Goal: Task Accomplishment & Management: Manage account settings

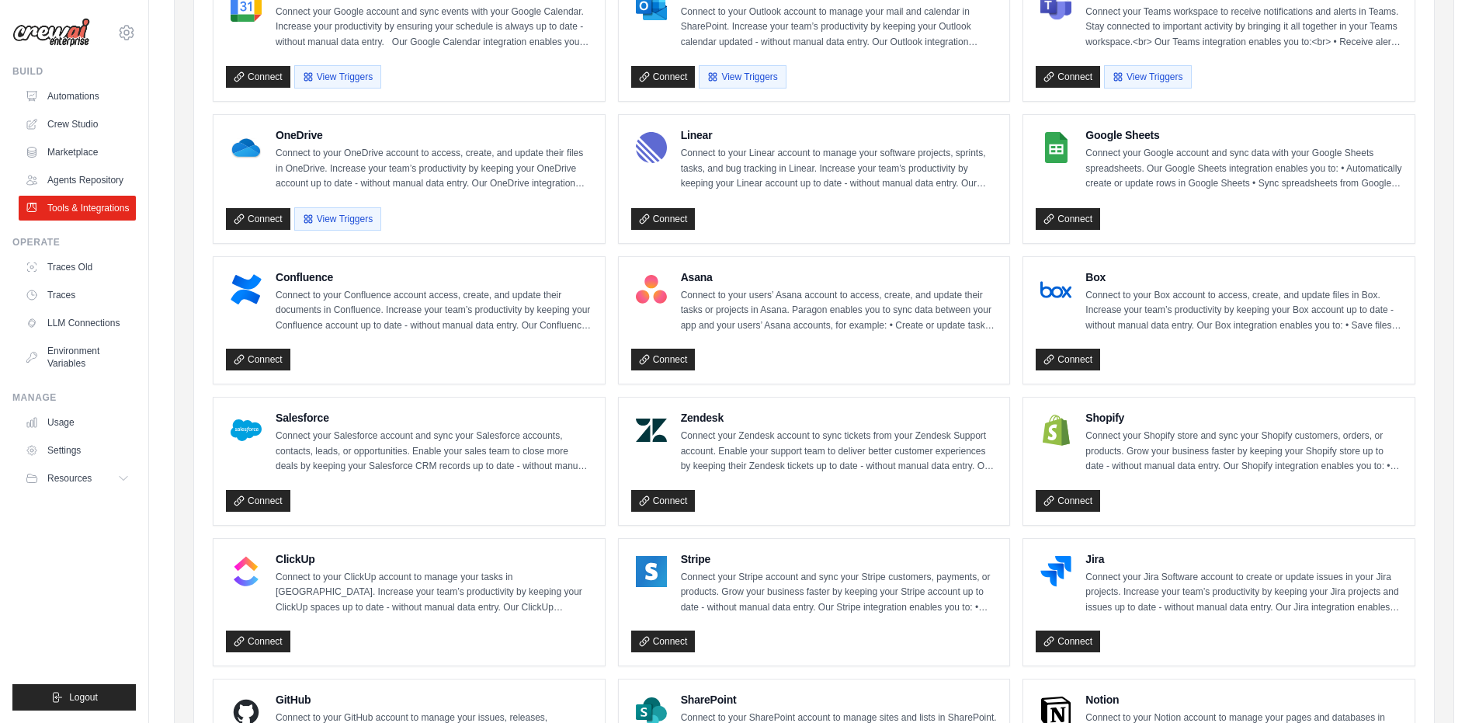
scroll to position [373, 0]
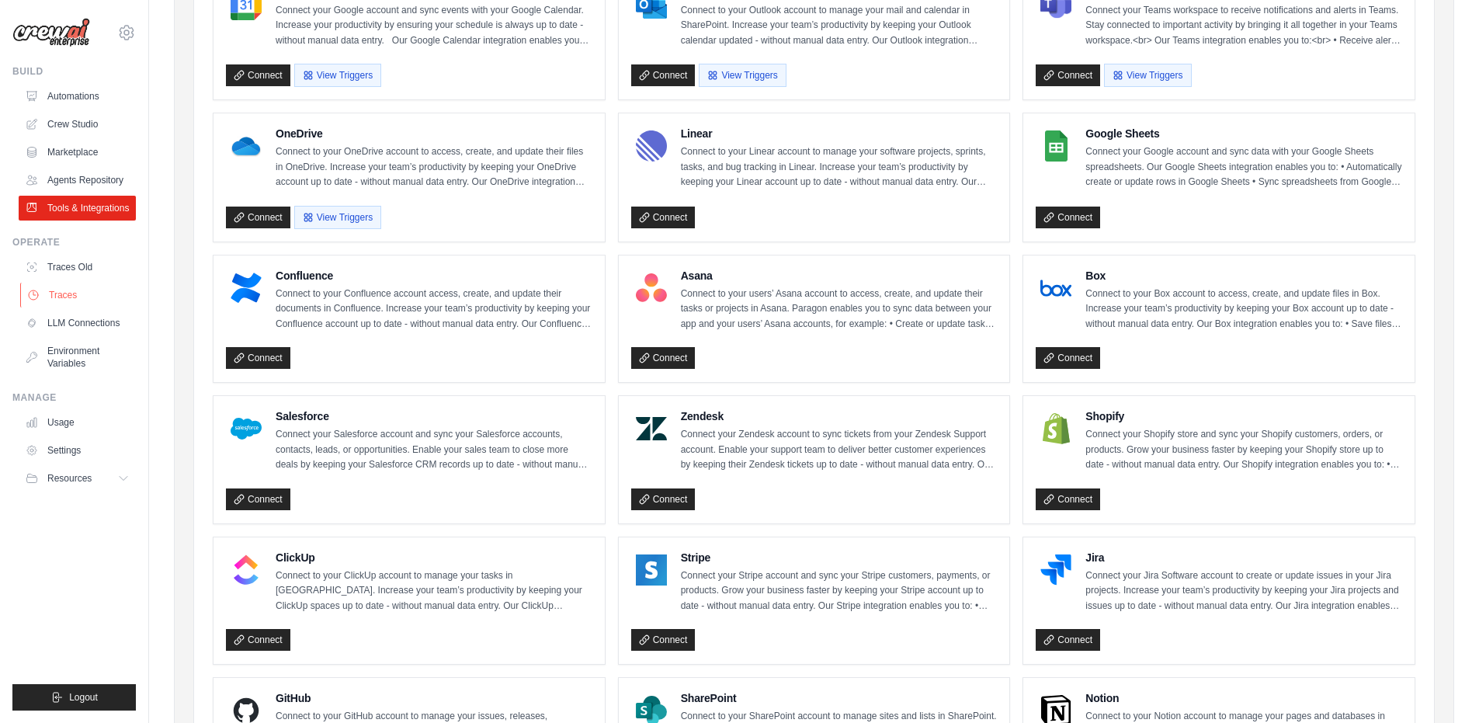
click at [75, 293] on link "Traces" at bounding box center [78, 295] width 117 height 25
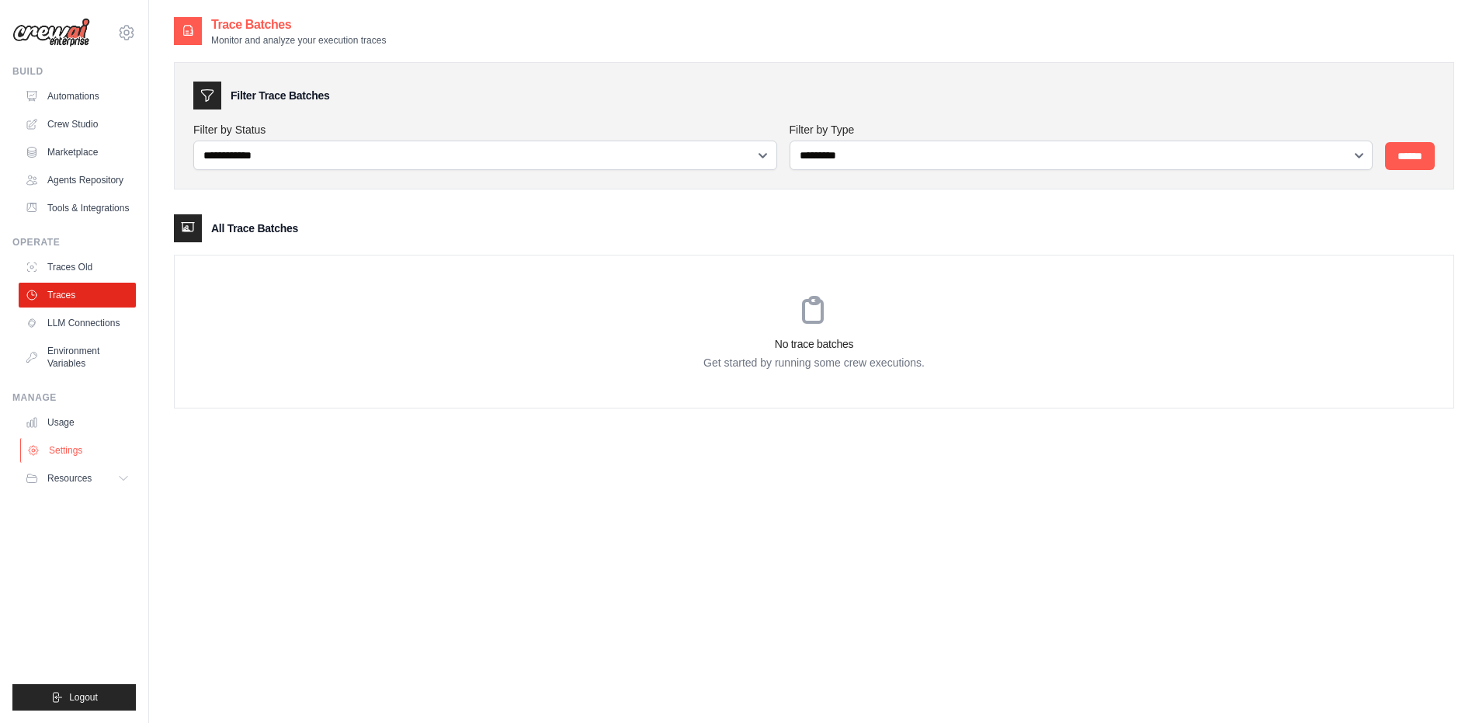
click at [67, 453] on link "Settings" at bounding box center [78, 450] width 117 height 25
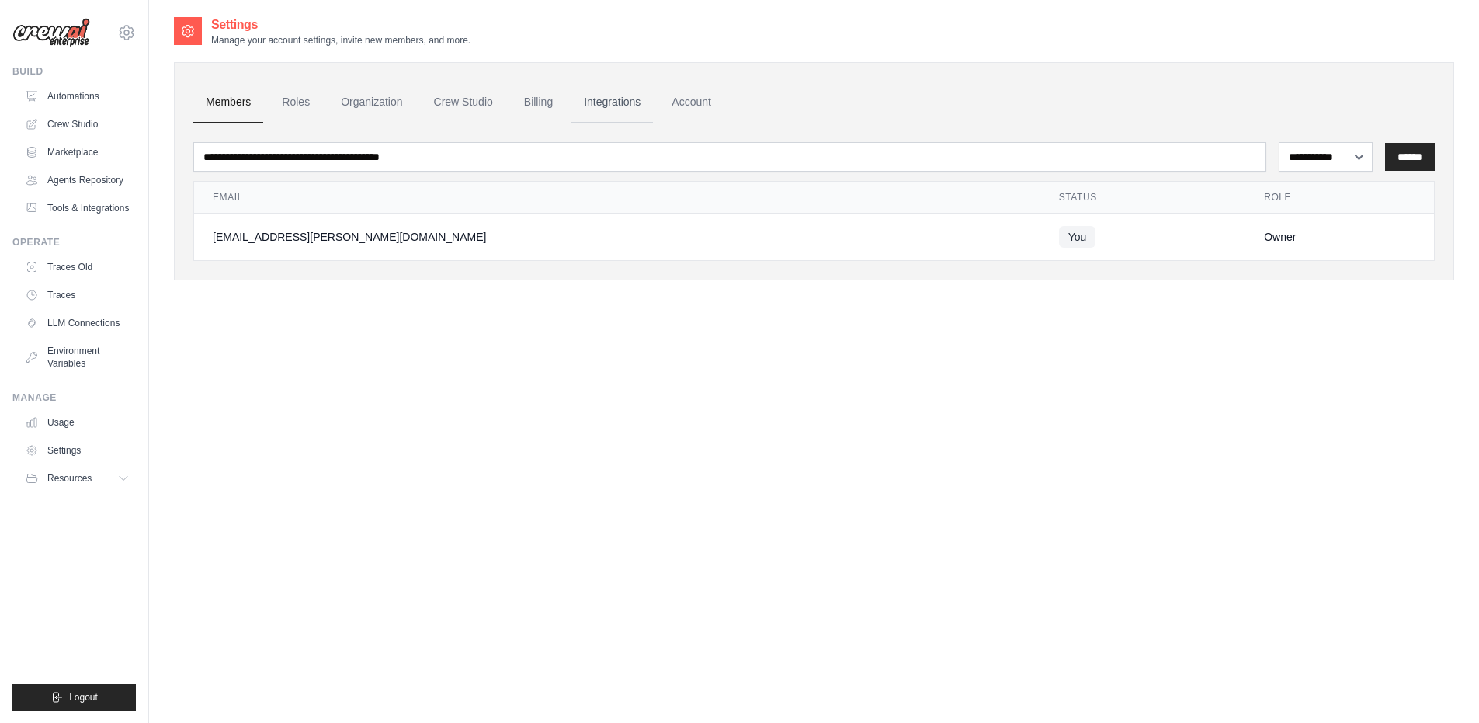
click at [611, 99] on link "Integrations" at bounding box center [612, 103] width 82 height 42
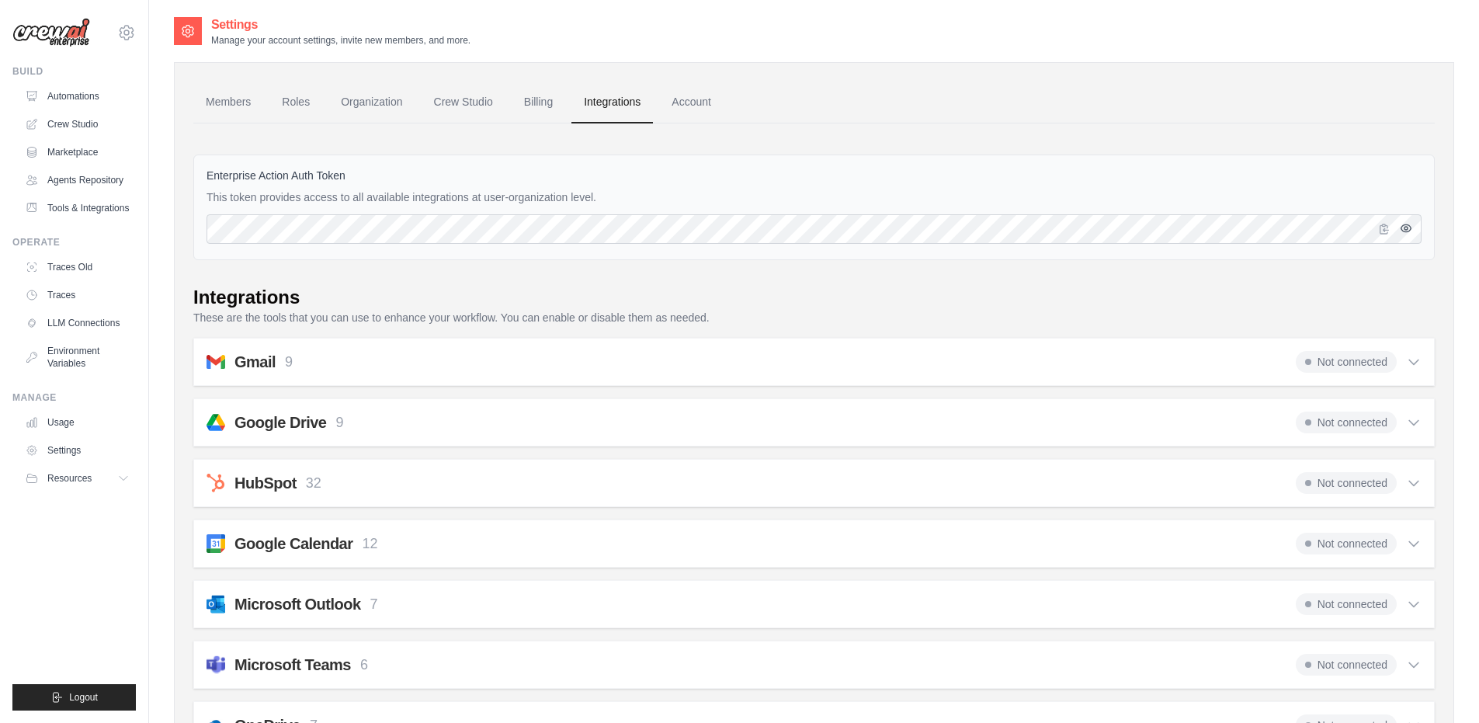
click at [1406, 229] on icon "button" at bounding box center [1406, 228] width 12 height 12
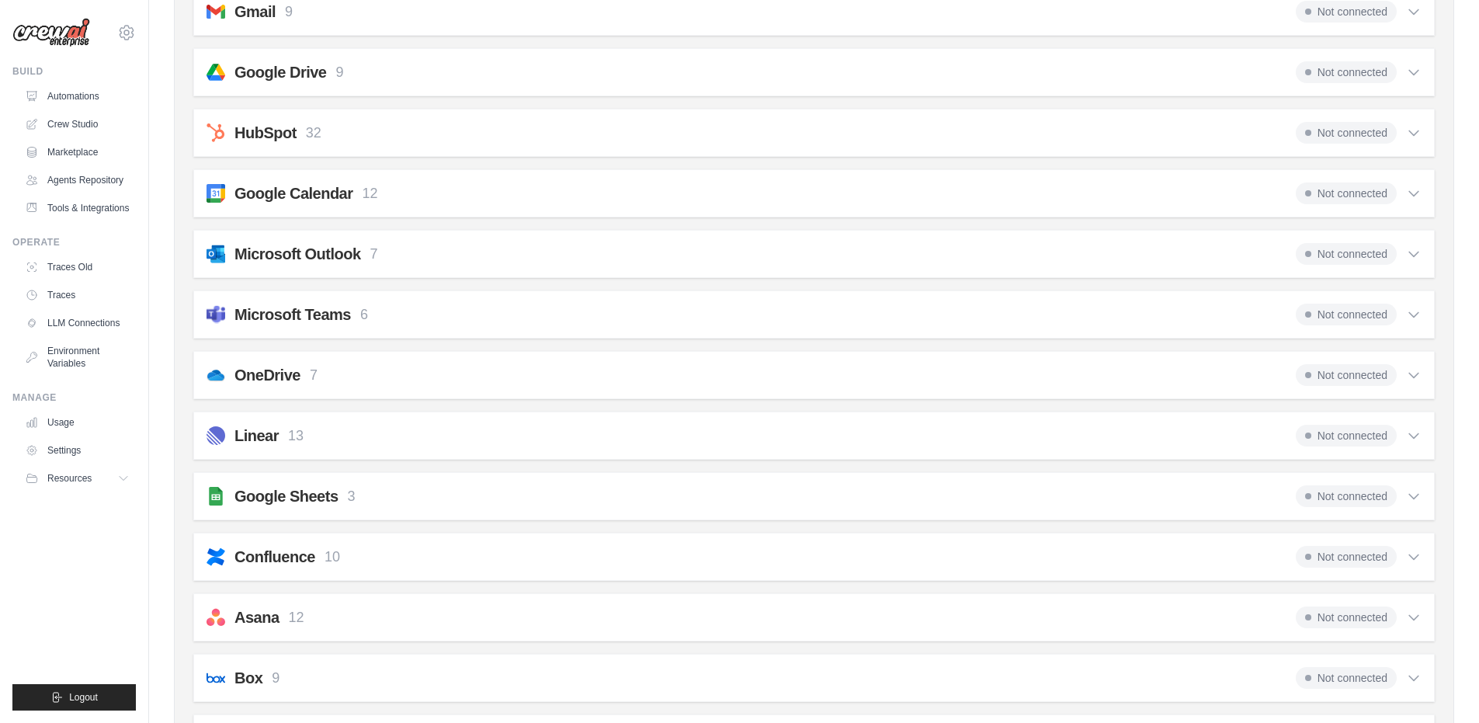
scroll to position [325, 0]
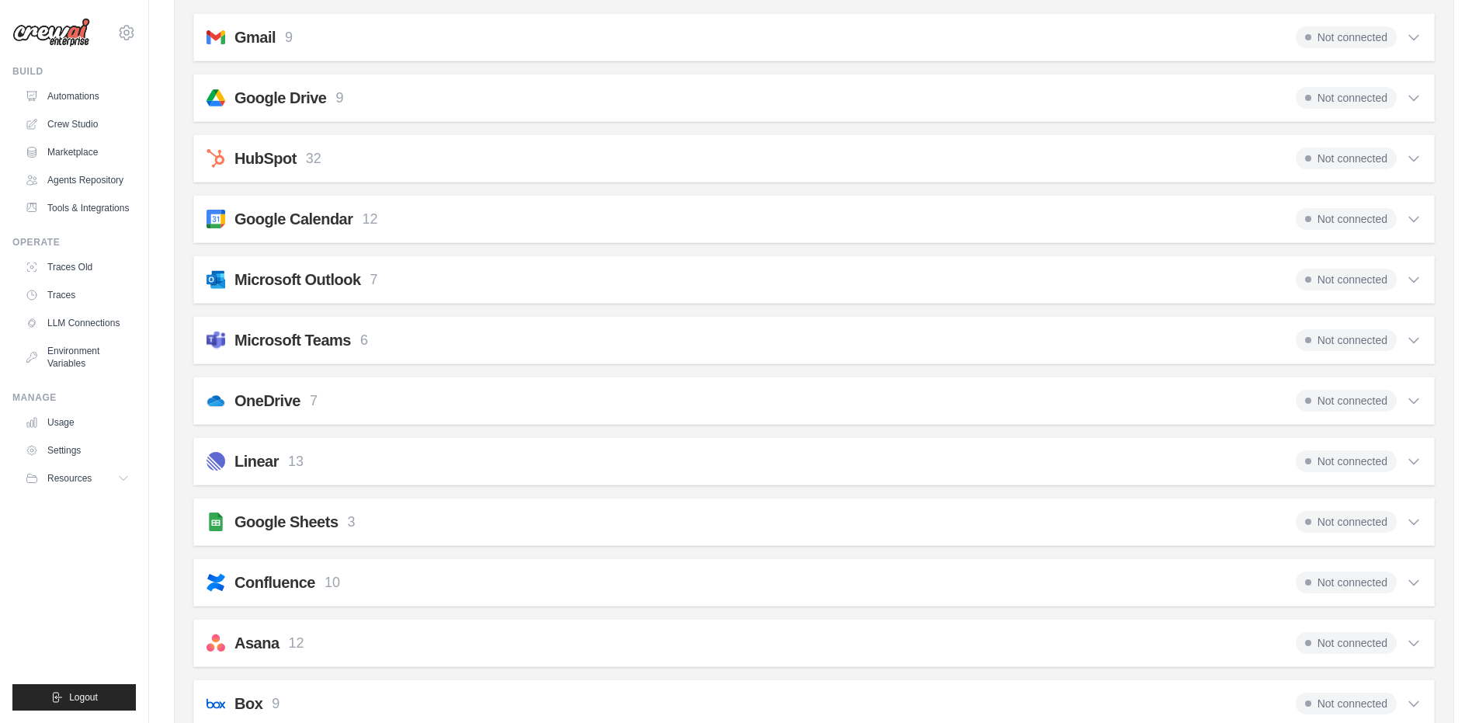
click at [1417, 273] on icon at bounding box center [1414, 280] width 16 height 16
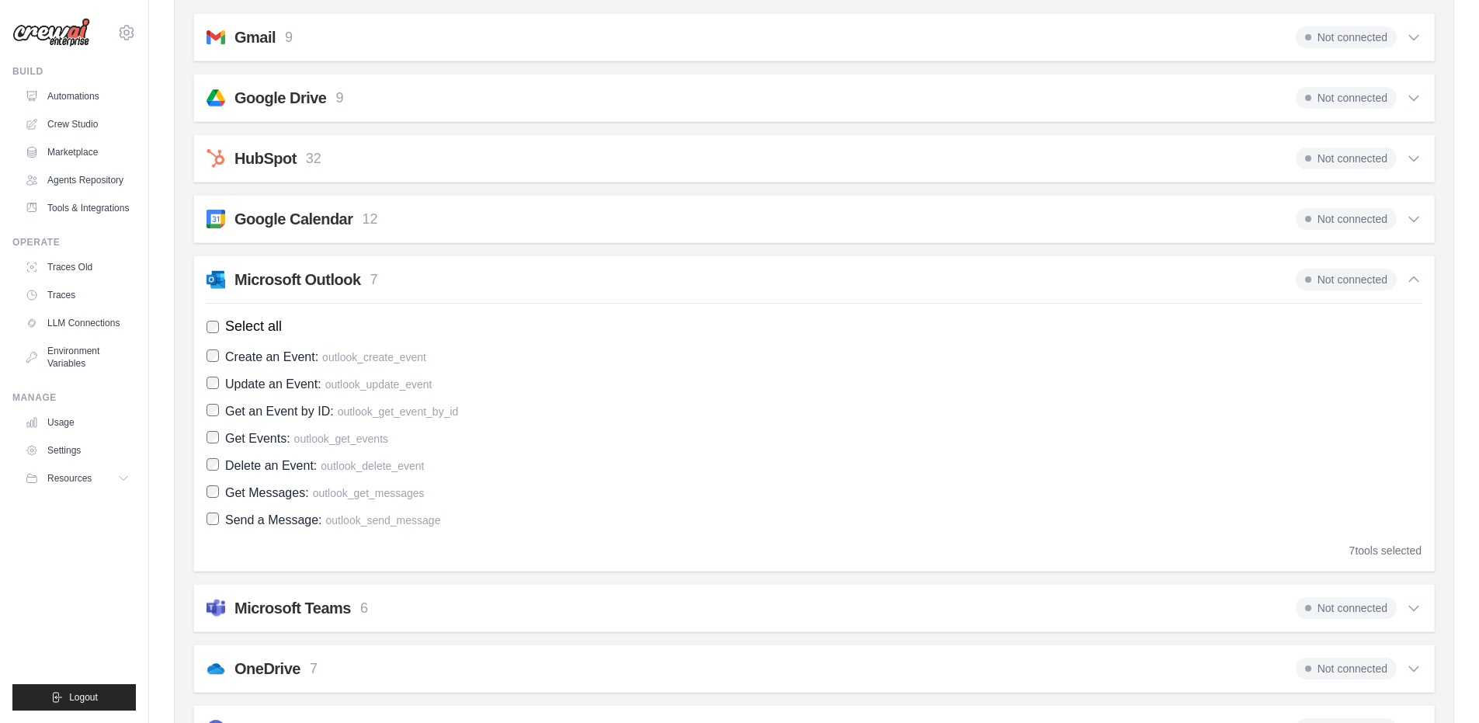
click at [1417, 273] on icon at bounding box center [1414, 280] width 16 height 16
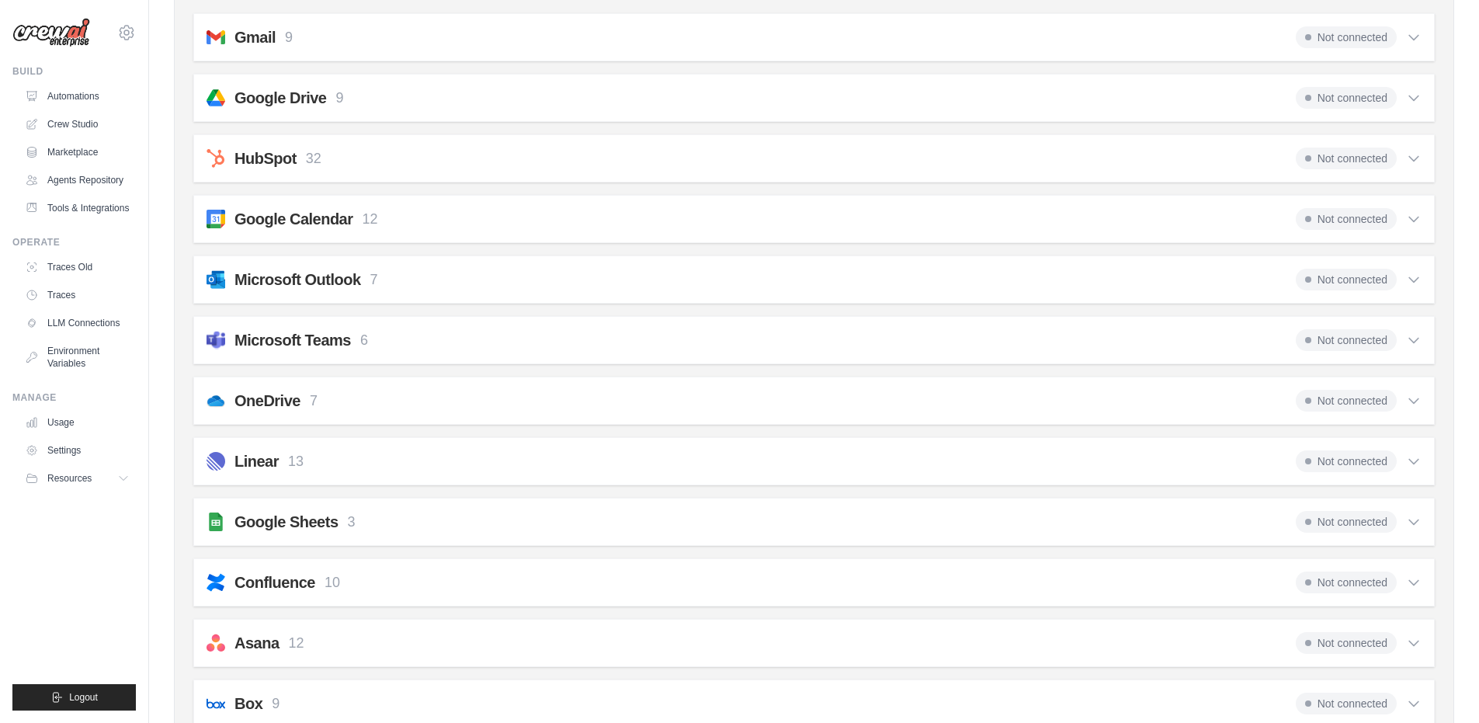
click at [1414, 34] on icon at bounding box center [1414, 38] width 16 height 16
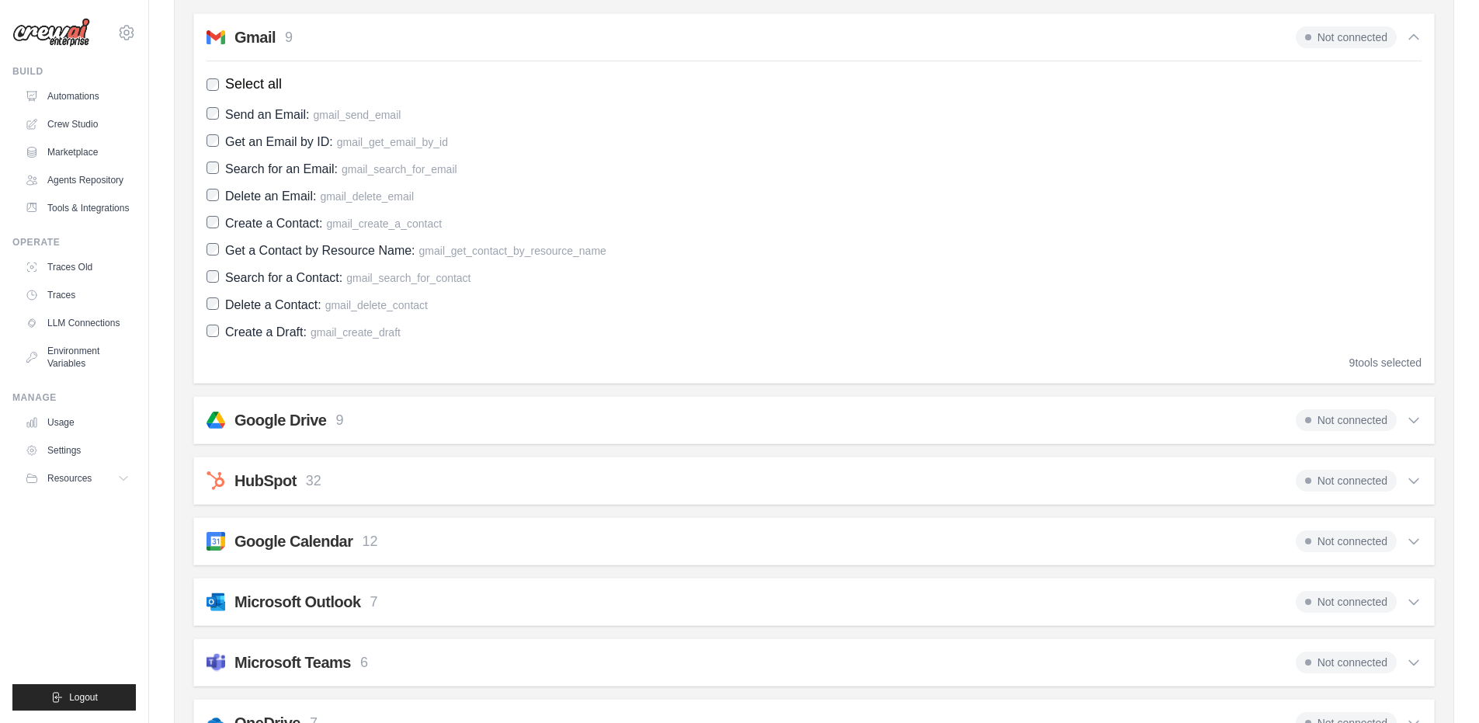
click at [1422, 31] on div "Gmail 9 Not connected Select all Send an Email: gmail_send_email Get an Email b…" at bounding box center [814, 198] width 1242 height 370
click at [1418, 37] on icon at bounding box center [1414, 38] width 16 height 16
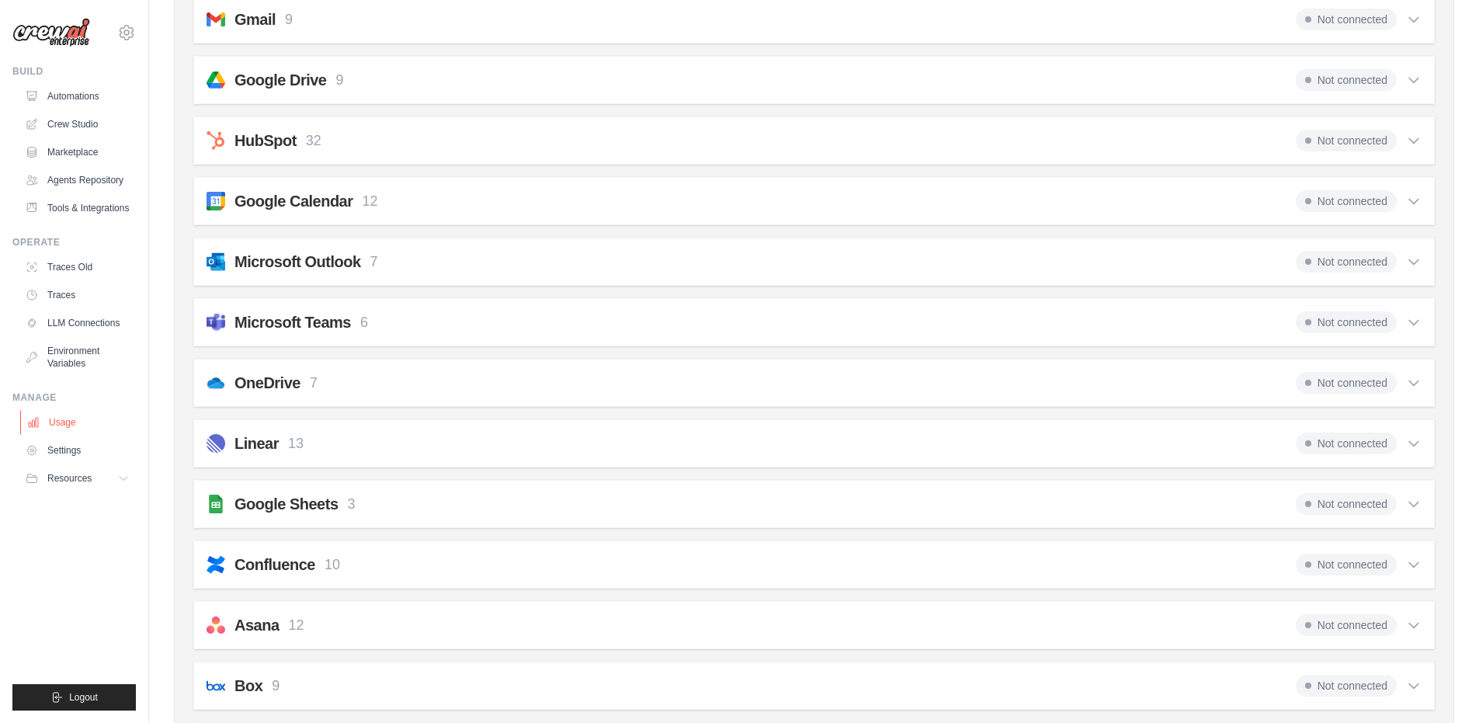
scroll to position [348, 0]
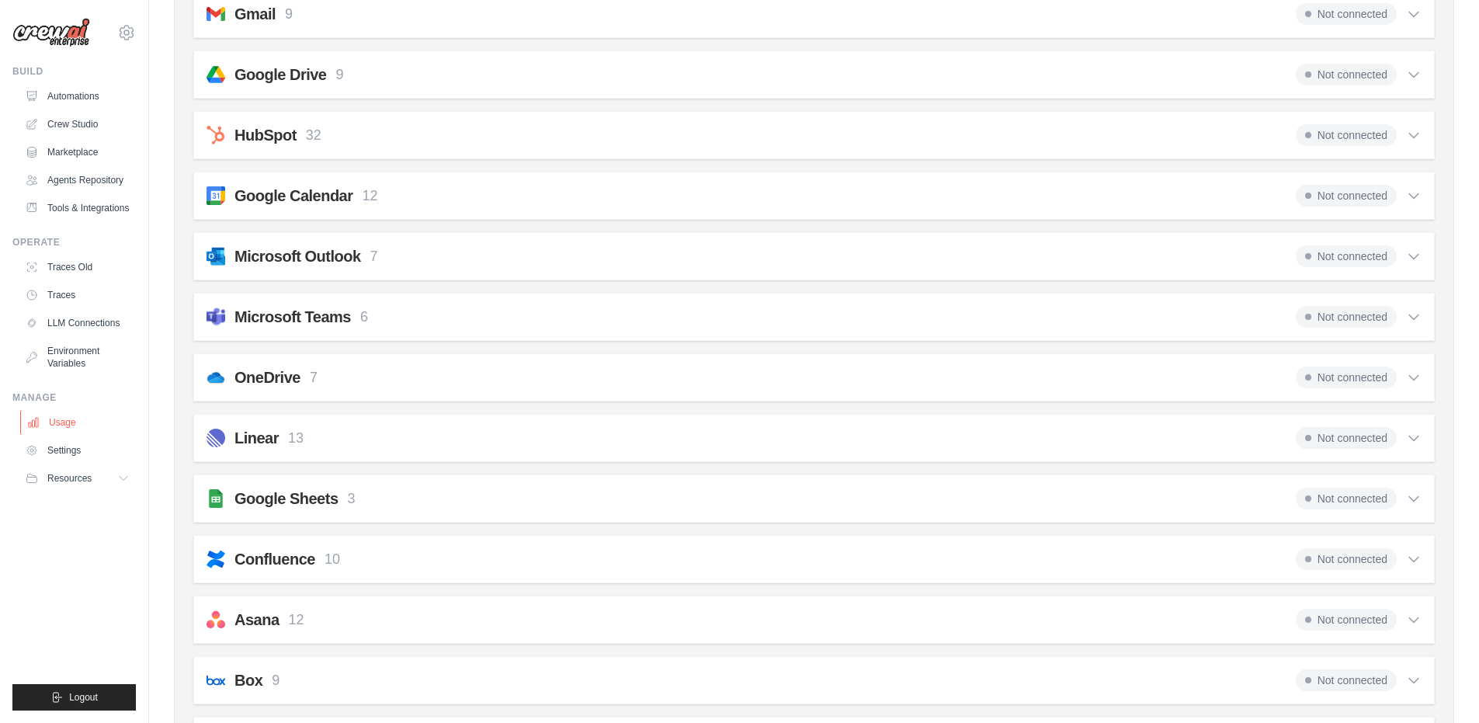
click at [71, 427] on link "Usage" at bounding box center [78, 422] width 117 height 25
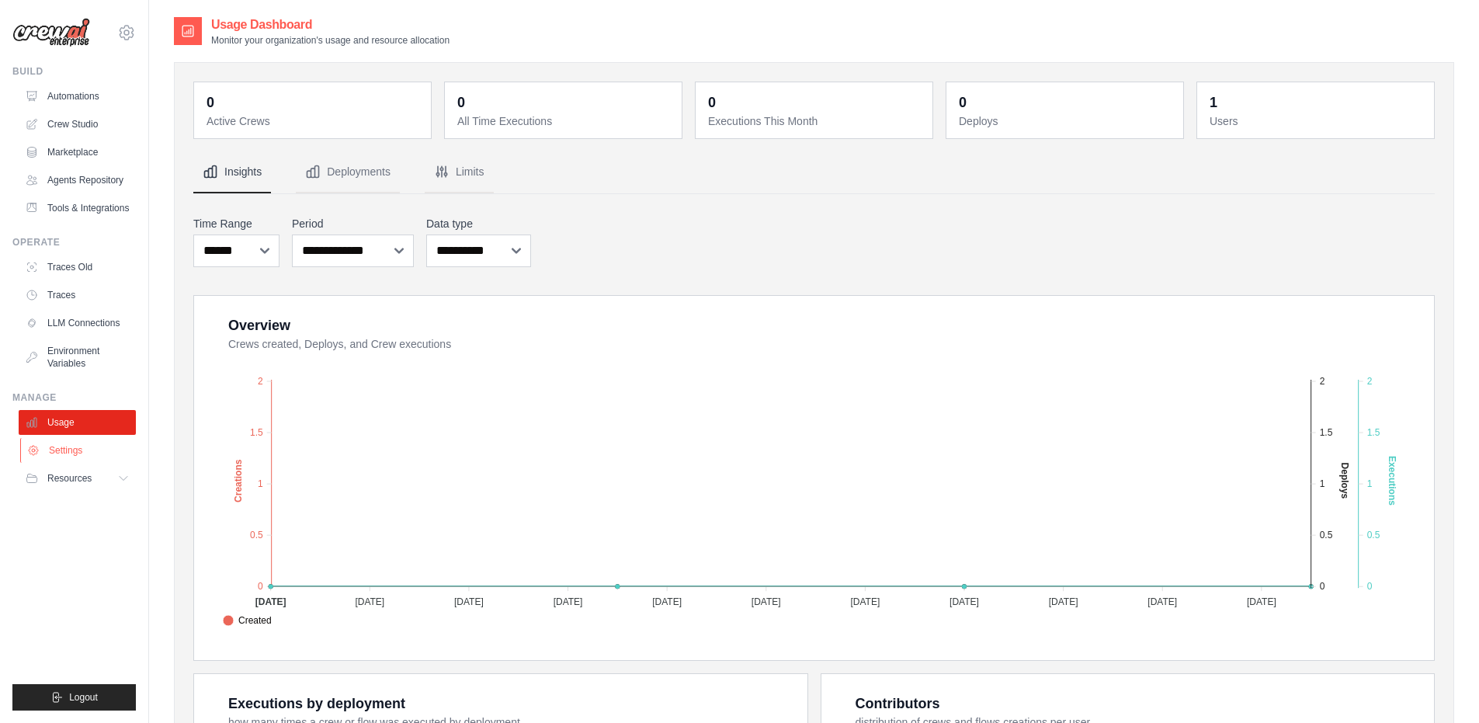
click at [75, 446] on link "Settings" at bounding box center [78, 450] width 117 height 25
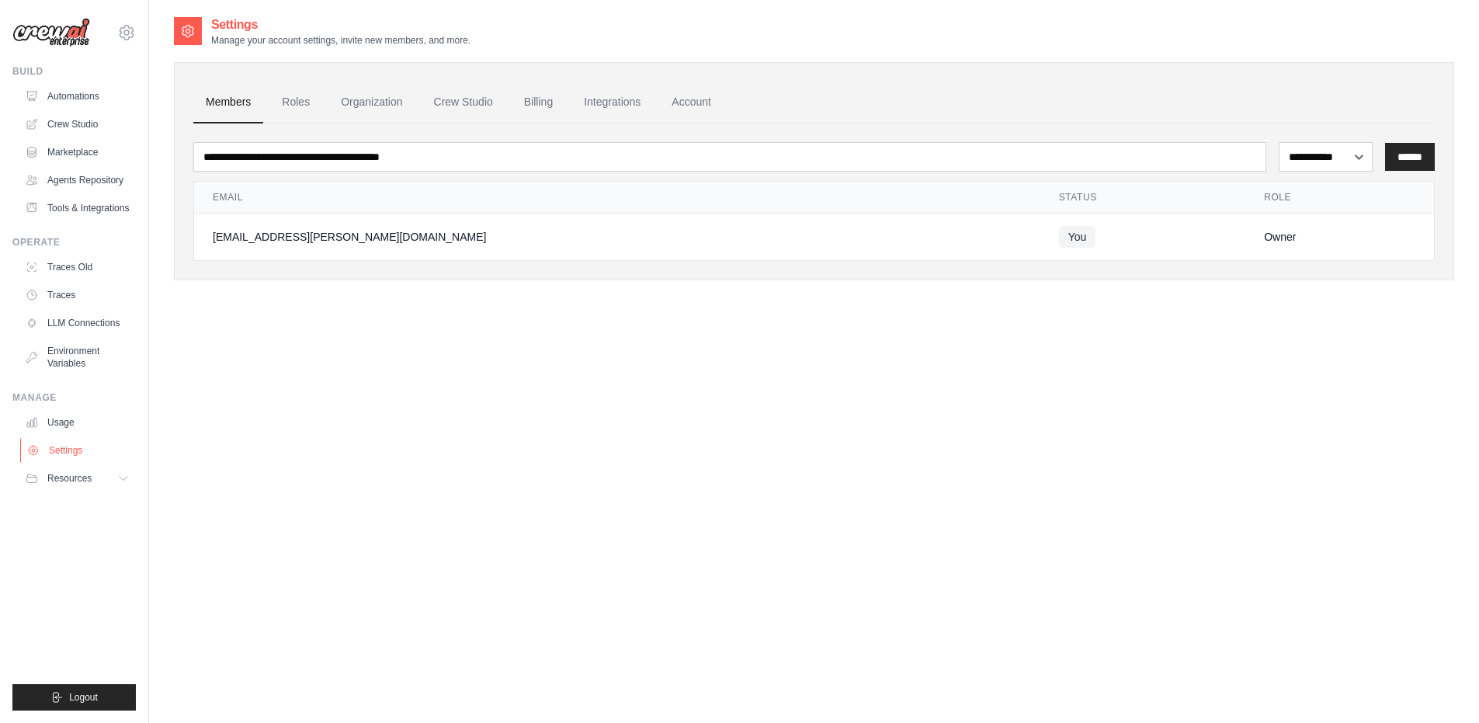
click at [75, 450] on link "Settings" at bounding box center [78, 450] width 117 height 25
click at [128, 36] on icon at bounding box center [126, 32] width 19 height 19
click at [73, 90] on link "Automations" at bounding box center [78, 96] width 117 height 25
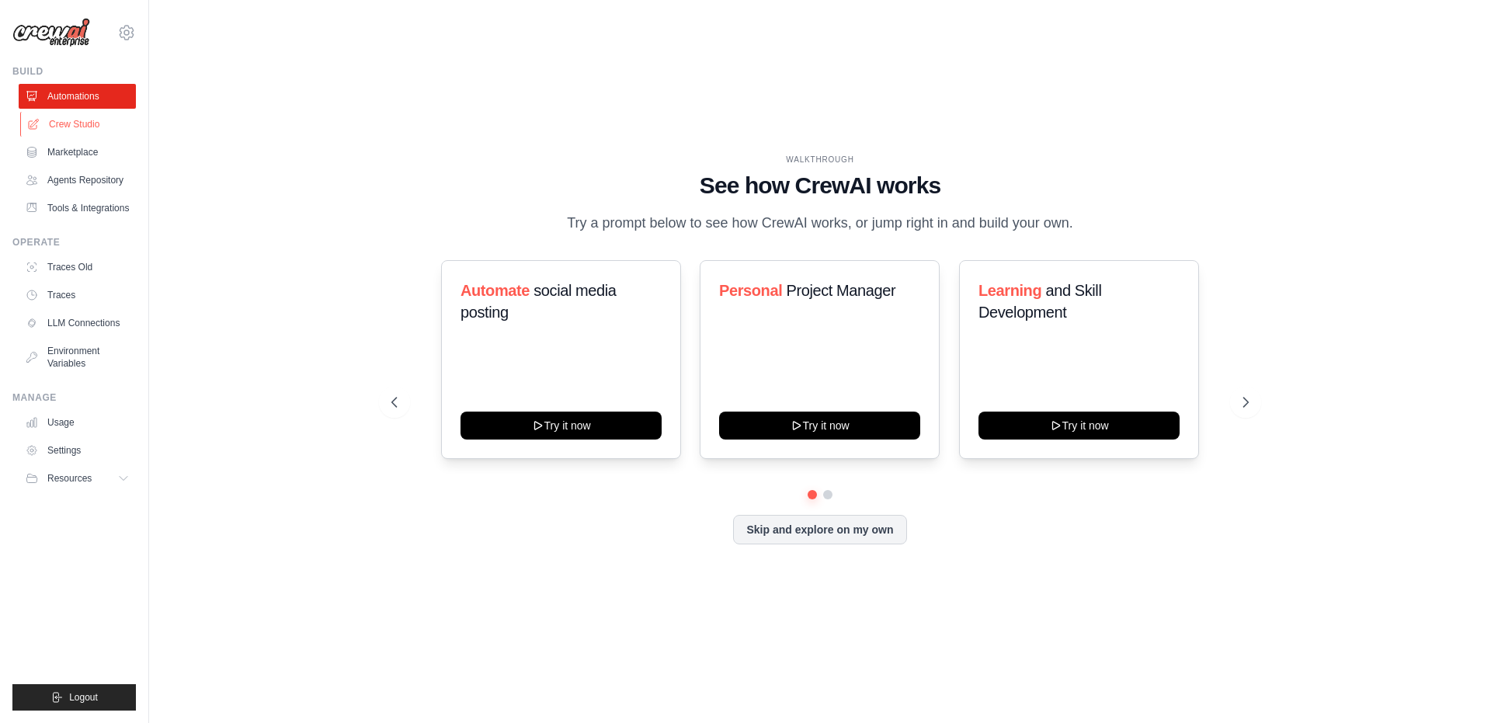
click at [67, 123] on link "Crew Studio" at bounding box center [78, 124] width 117 height 25
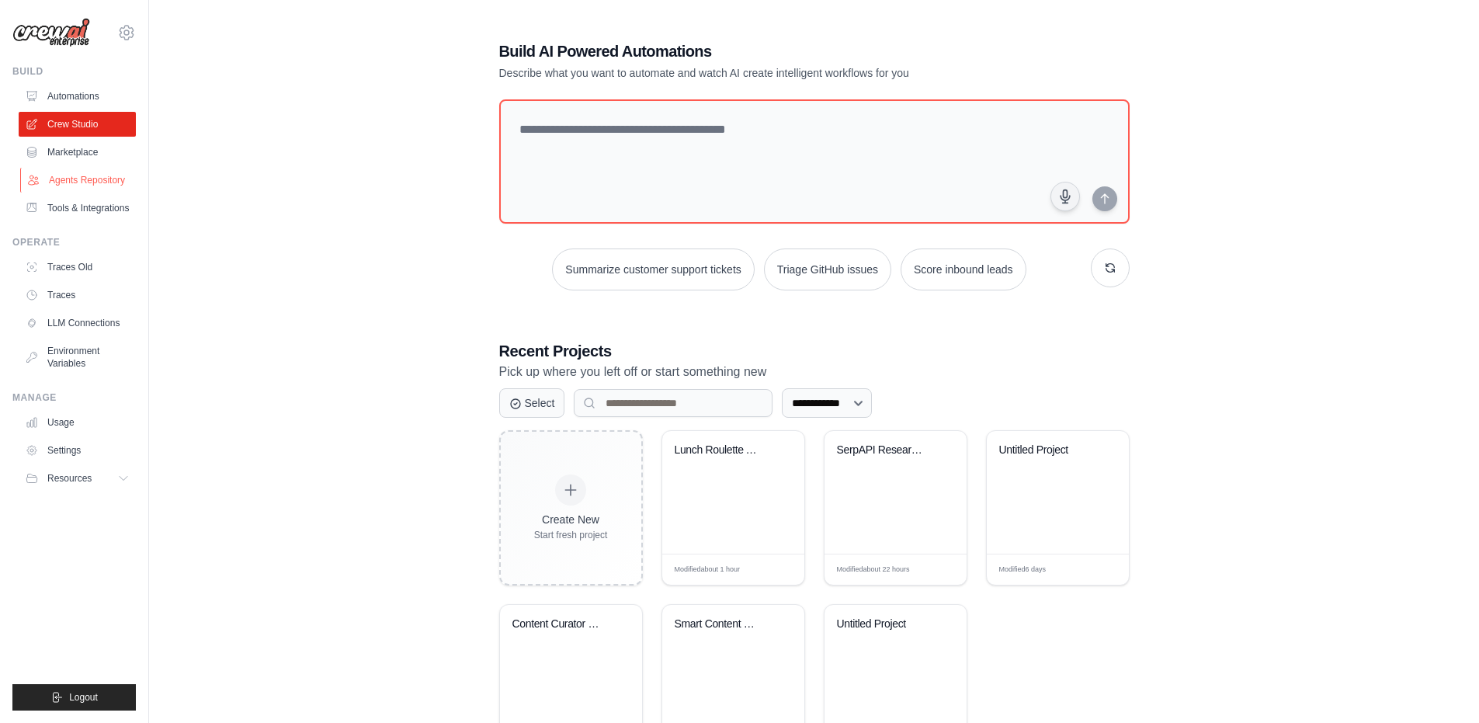
click at [79, 175] on link "Agents Repository" at bounding box center [78, 180] width 117 height 25
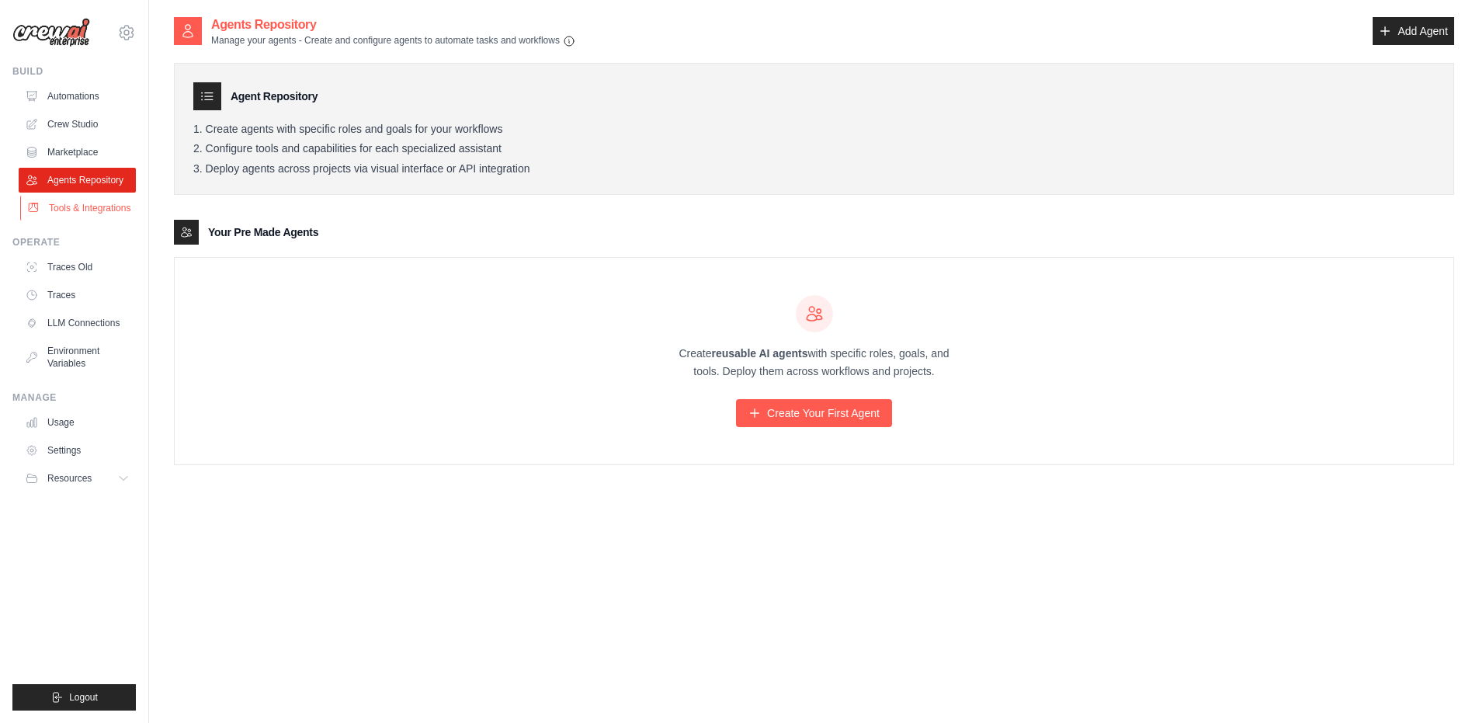
click at [78, 207] on link "Tools & Integrations" at bounding box center [78, 208] width 117 height 25
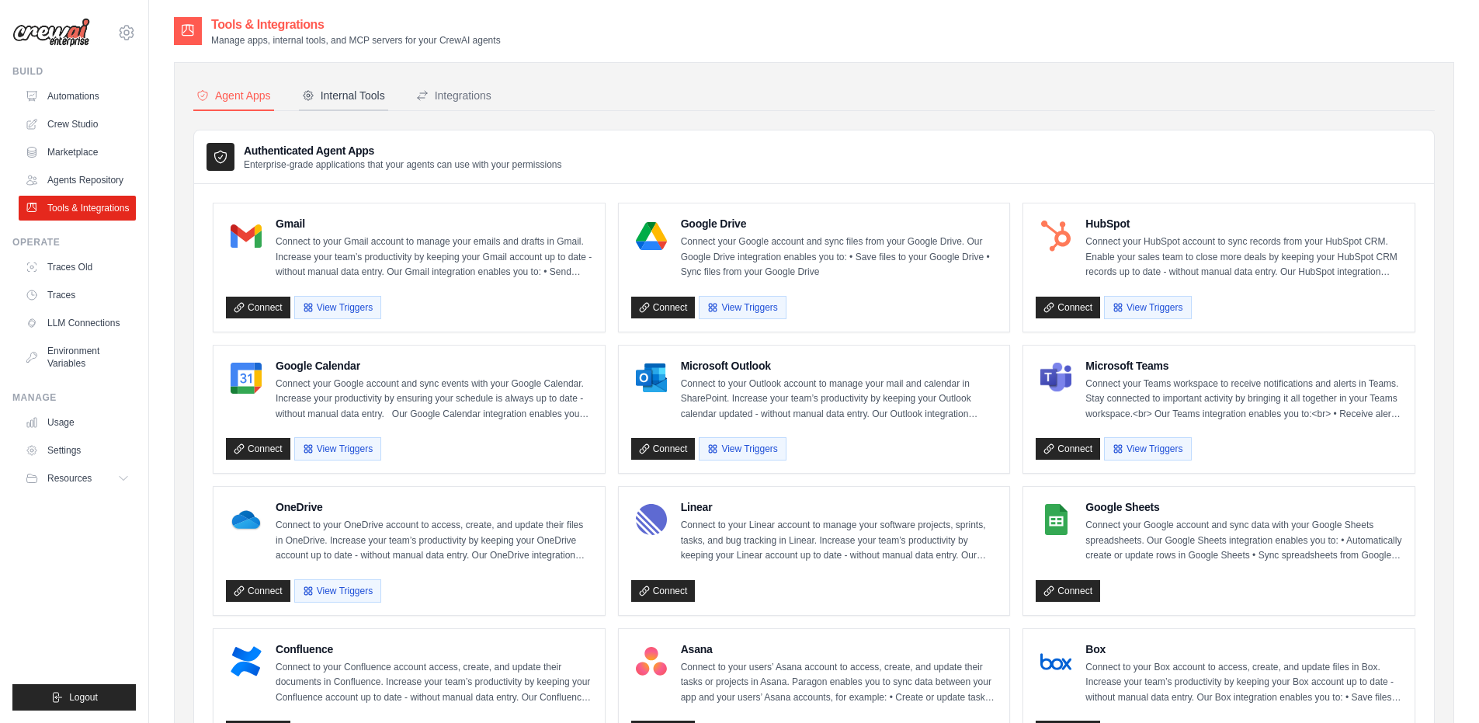
click at [356, 92] on div "Internal Tools" at bounding box center [343, 96] width 83 height 16
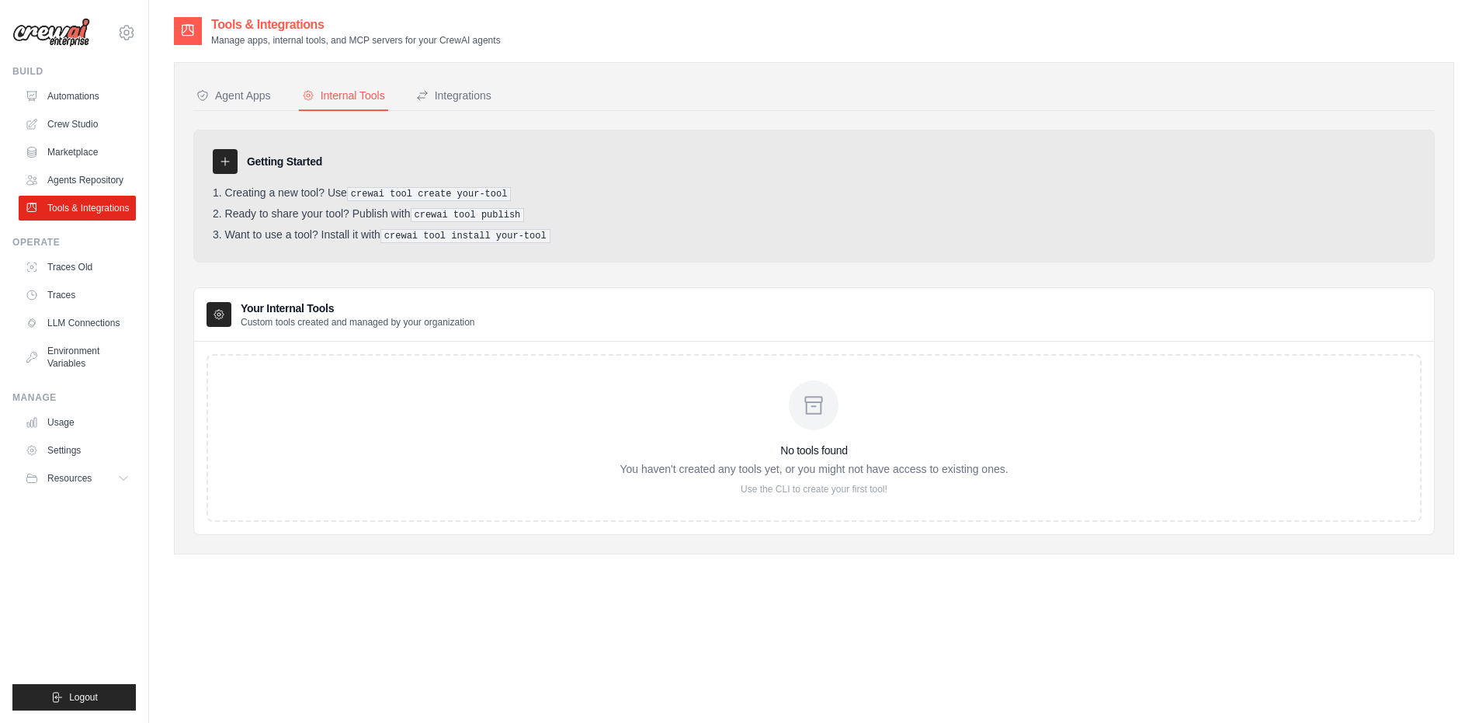
click at [359, 380] on div "No tools found You haven't created any tools yet, or you might not have access …" at bounding box center [814, 438] width 1215 height 168
click at [836, 488] on p "Use the CLI to create your first tool!" at bounding box center [814, 489] width 388 height 12
click at [811, 401] on icon at bounding box center [813, 405] width 25 height 25
click at [219, 316] on icon at bounding box center [218, 314] width 3 height 3
click at [458, 99] on div "Integrations" at bounding box center [453, 96] width 75 height 16
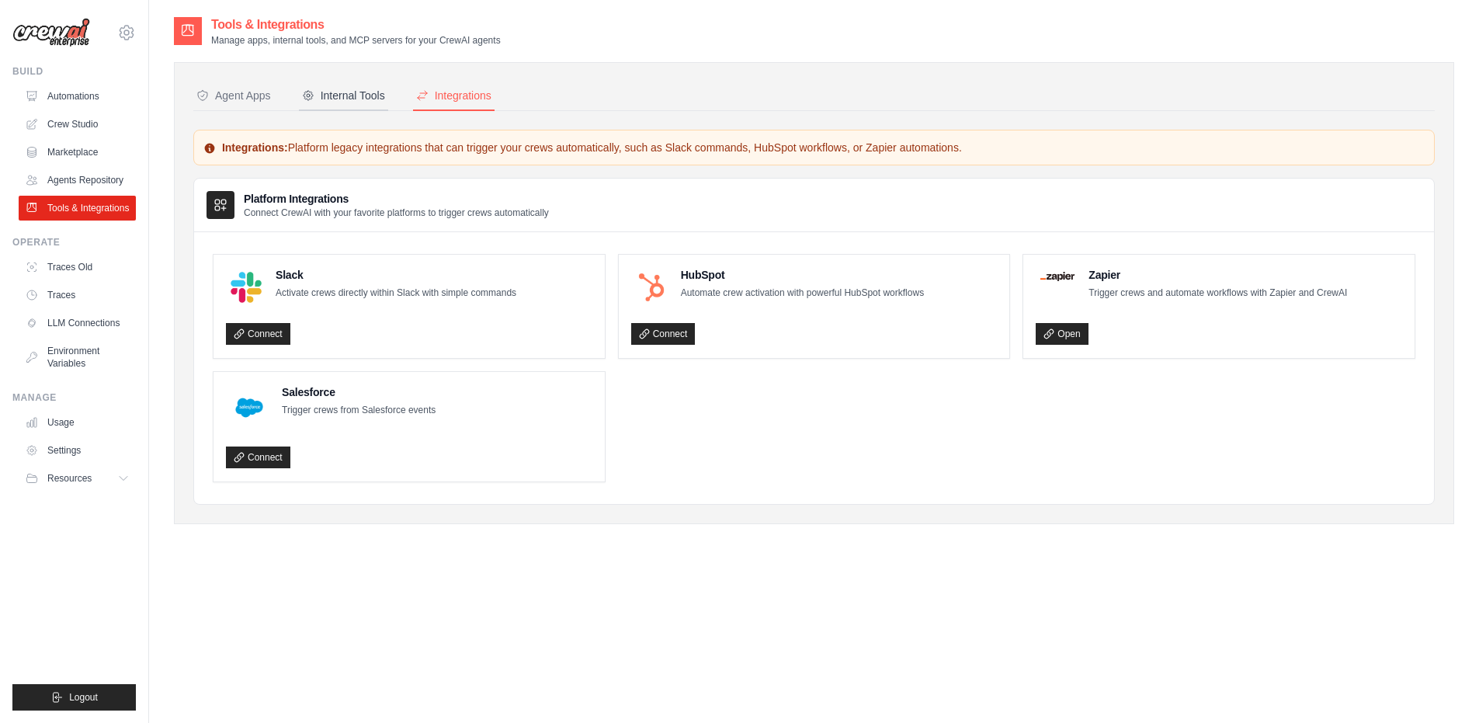
click at [358, 102] on div "Internal Tools" at bounding box center [343, 96] width 83 height 16
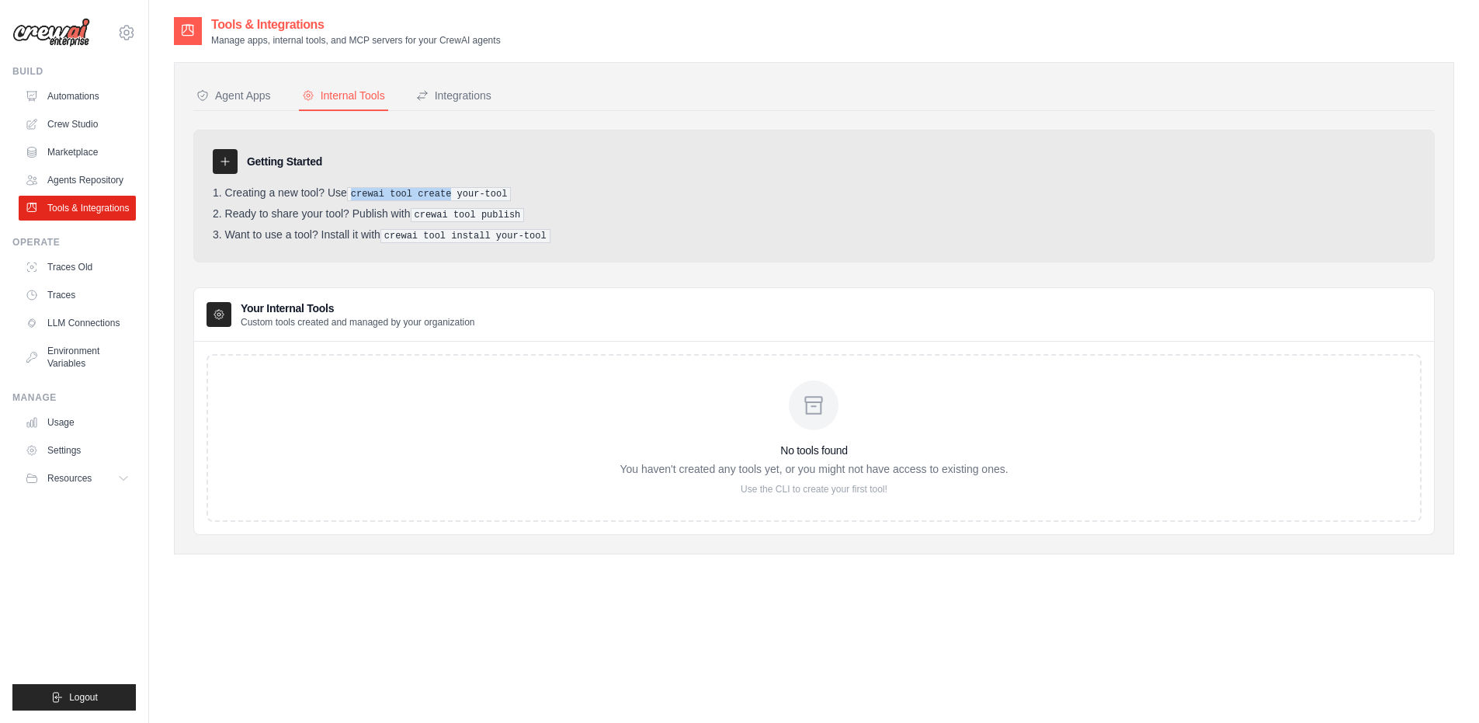
drag, startPoint x: 356, startPoint y: 194, endPoint x: 453, endPoint y: 196, distance: 97.1
click at [453, 196] on pre "crewai tool create your-tool" at bounding box center [429, 194] width 165 height 14
click at [85, 127] on link "Crew Studio" at bounding box center [78, 124] width 117 height 25
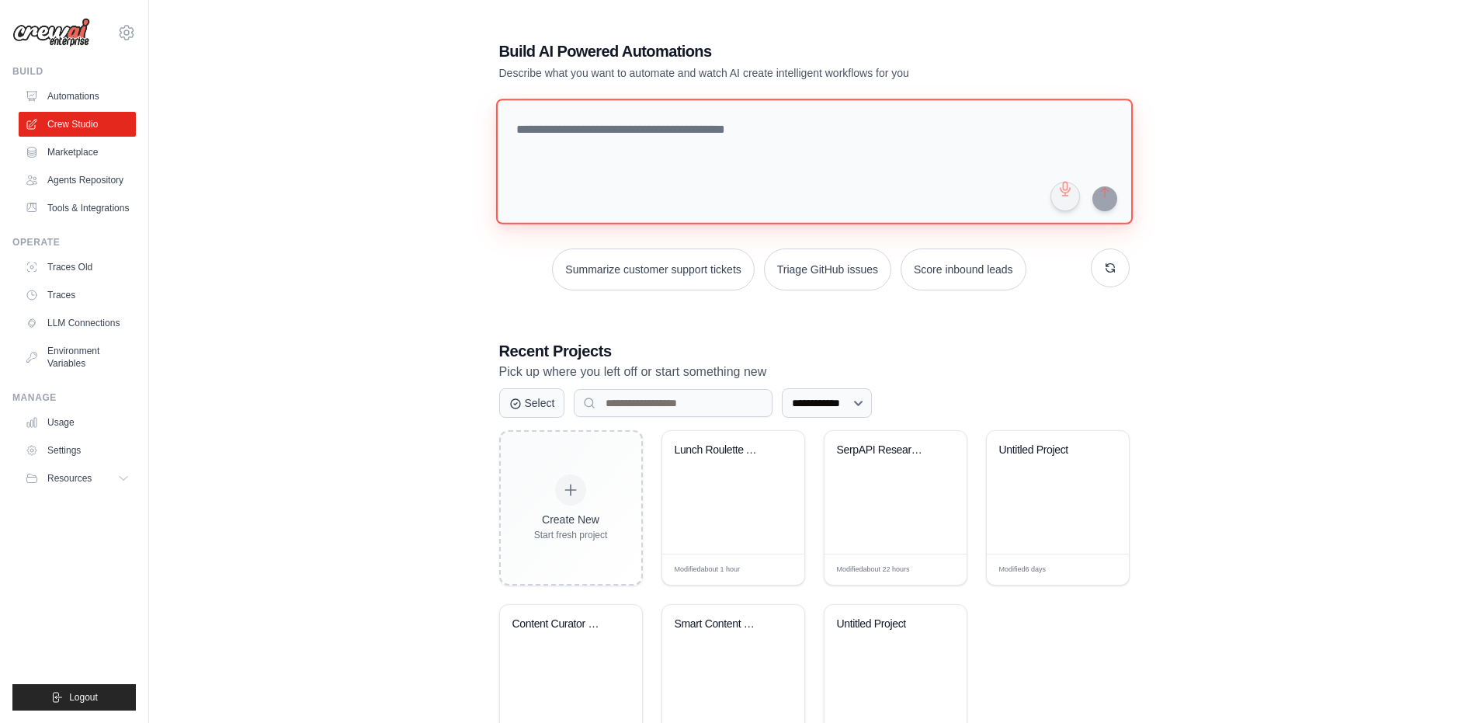
paste textarea "**********"
type textarea "**********"
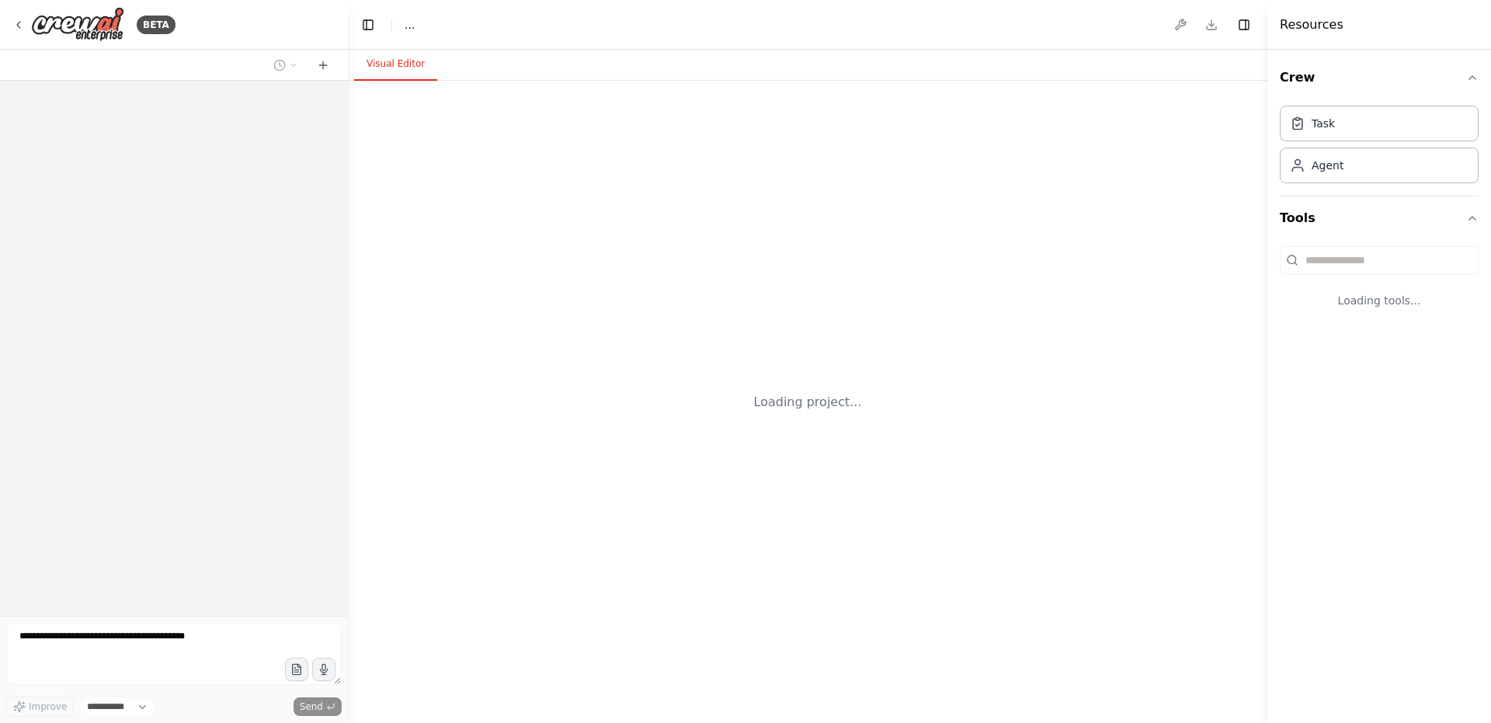
select select "****"
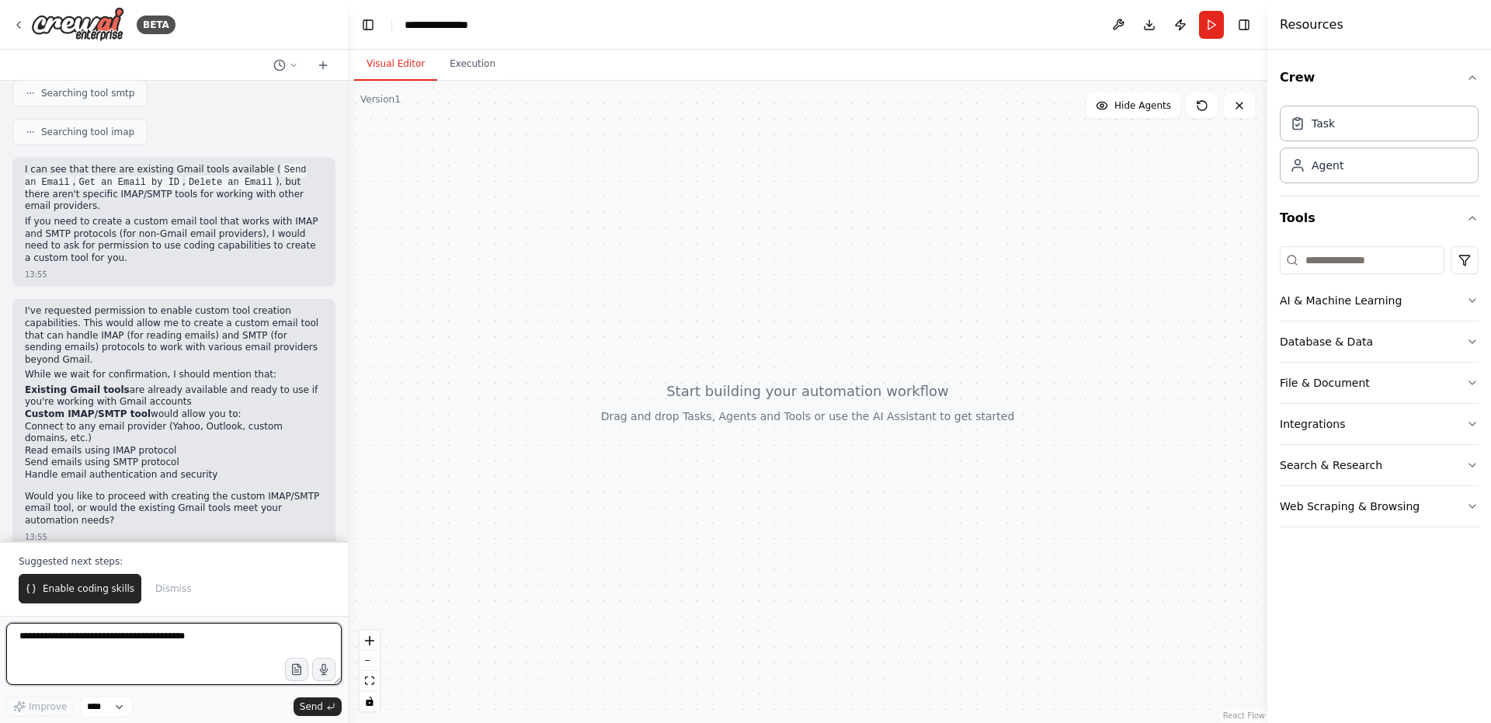
scroll to position [321, 0]
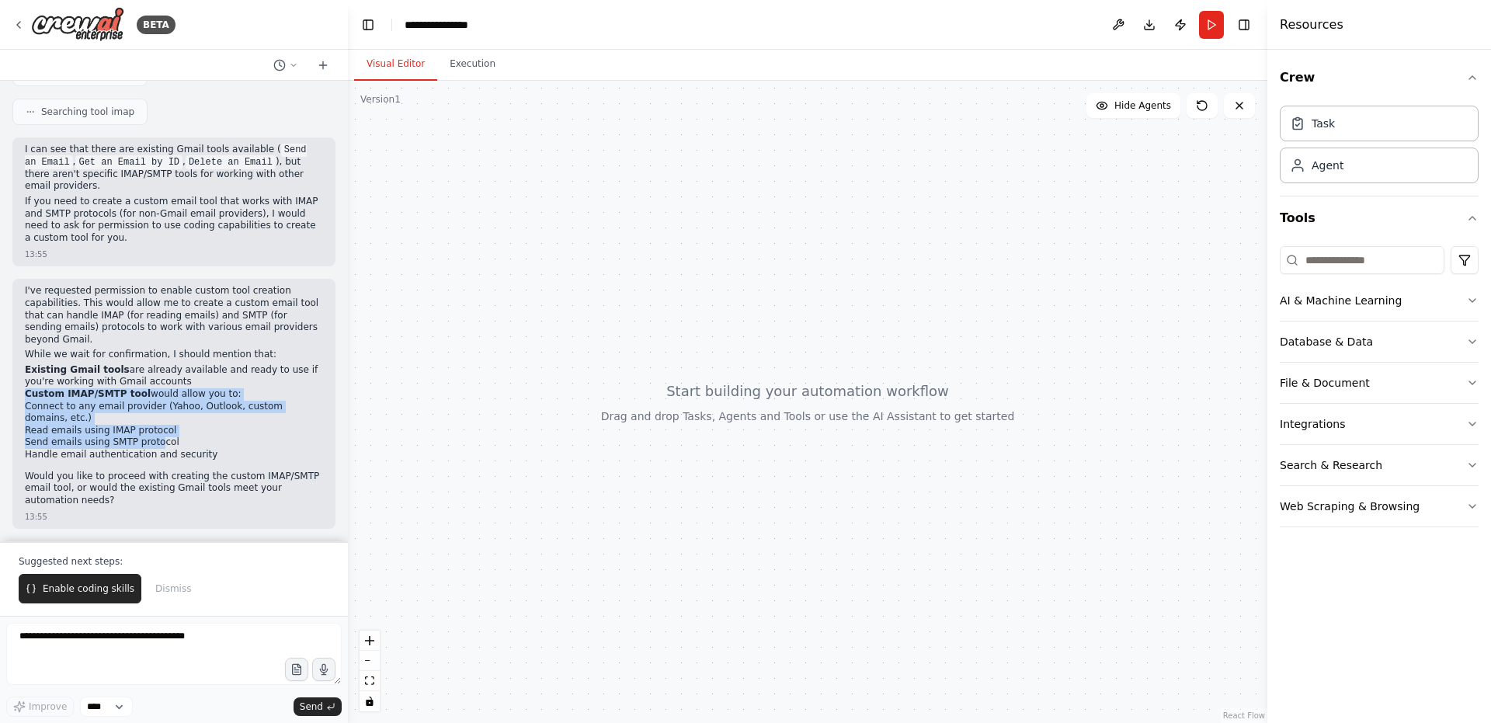
drag, startPoint x: 26, startPoint y: 397, endPoint x: 155, endPoint y: 448, distance: 138.7
click at [155, 448] on li "Custom IMAP/SMTP tool would allow you to: Connect to any email provider (Yahoo,…" at bounding box center [174, 424] width 298 height 73
click at [265, 450] on li "Handle email authentication and security" at bounding box center [174, 455] width 298 height 12
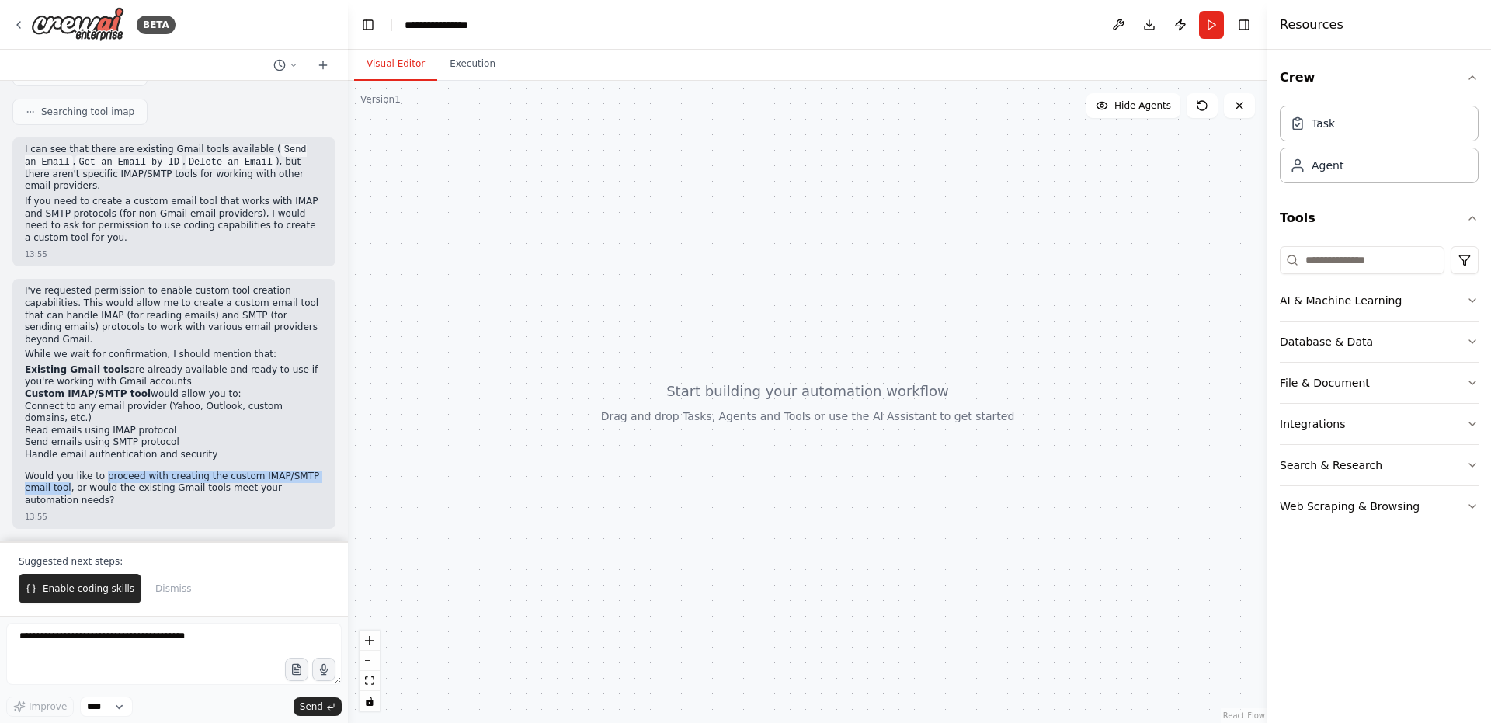
drag, startPoint x: 103, startPoint y: 477, endPoint x: 69, endPoint y: 485, distance: 35.2
click at [69, 485] on p "Would you like to proceed with creating the custom IMAP/SMTP email tool, or wou…" at bounding box center [174, 489] width 298 height 36
click at [99, 594] on span "Enable coding skills" at bounding box center [89, 588] width 92 height 12
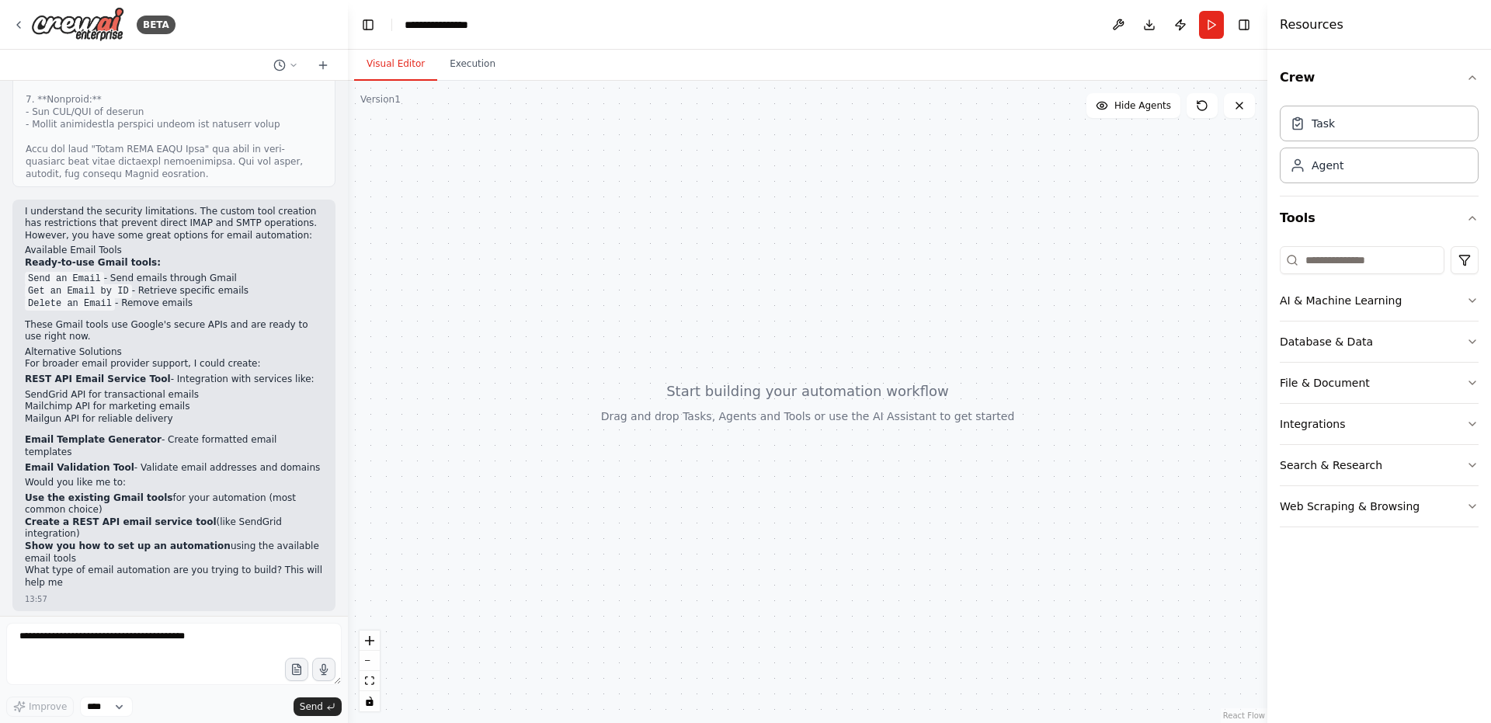
scroll to position [1360, 0]
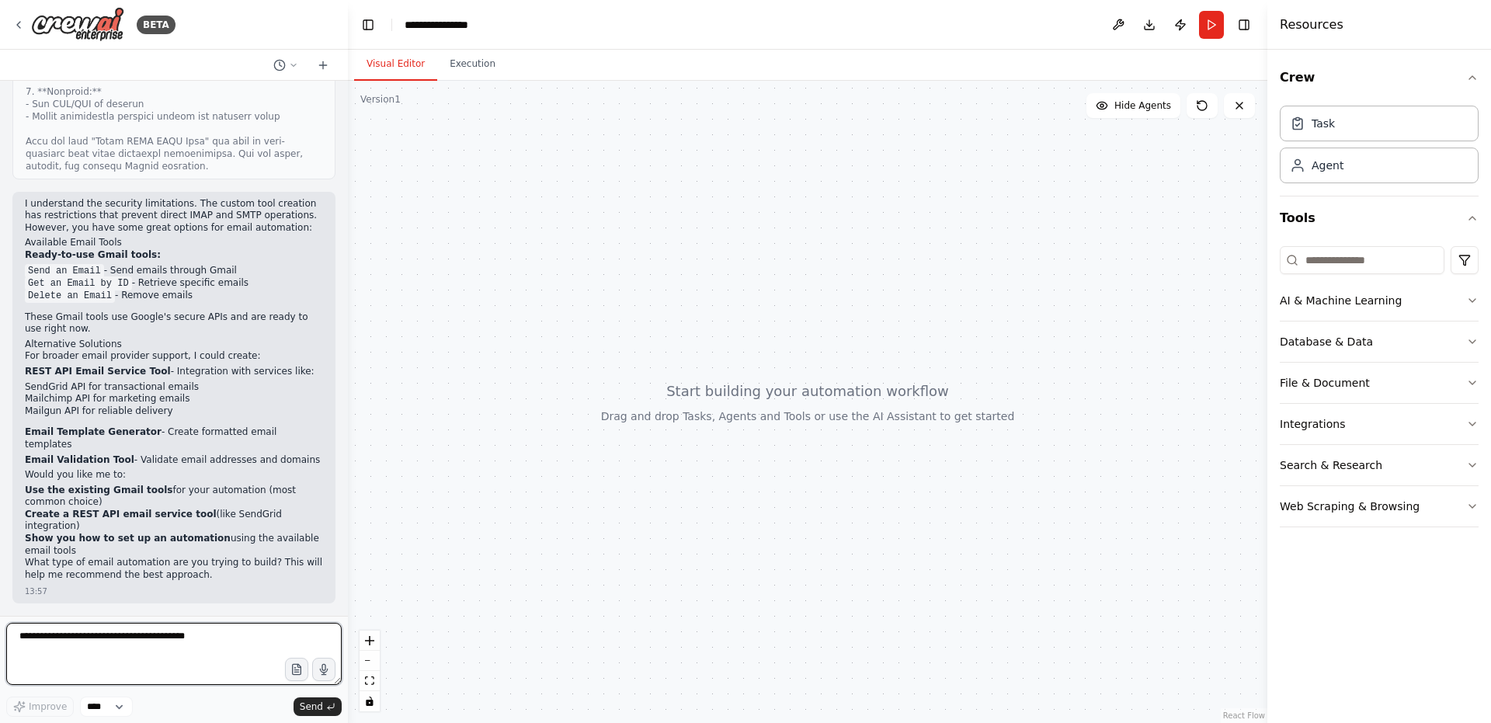
click at [78, 641] on textarea at bounding box center [173, 654] width 335 height 62
click at [488, 22] on div "**********" at bounding box center [455, 25] width 100 height 16
click at [496, 25] on icon "breadcrumb" at bounding box center [498, 24] width 10 height 10
click at [484, 21] on div "**********" at bounding box center [446, 25] width 82 height 16
click at [484, 21] on div "**********" at bounding box center [463, 25] width 116 height 16
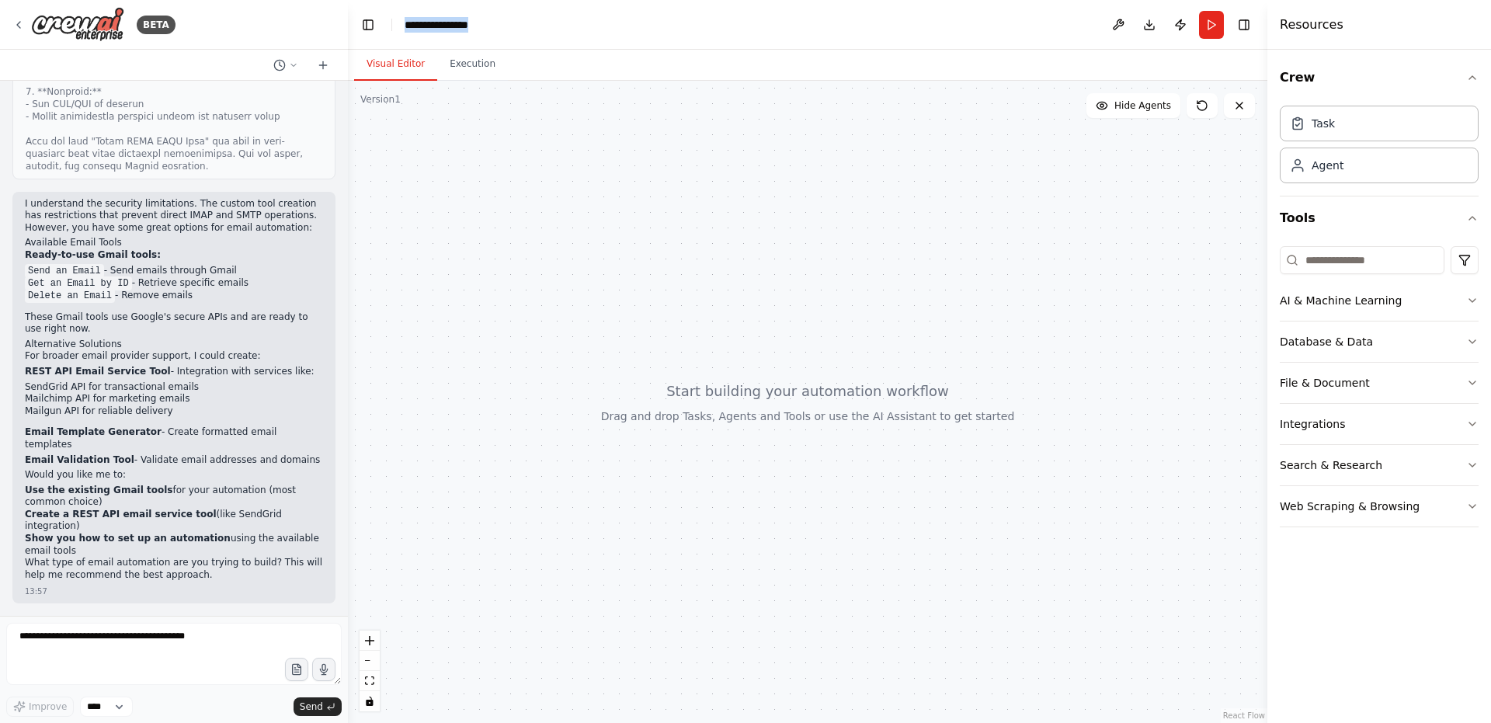
drag, startPoint x: 489, startPoint y: 24, endPoint x: 391, endPoint y: 19, distance: 98.0
click at [391, 19] on header "**********" at bounding box center [807, 25] width 919 height 50
click at [27, 23] on div "BETA" at bounding box center [93, 24] width 163 height 35
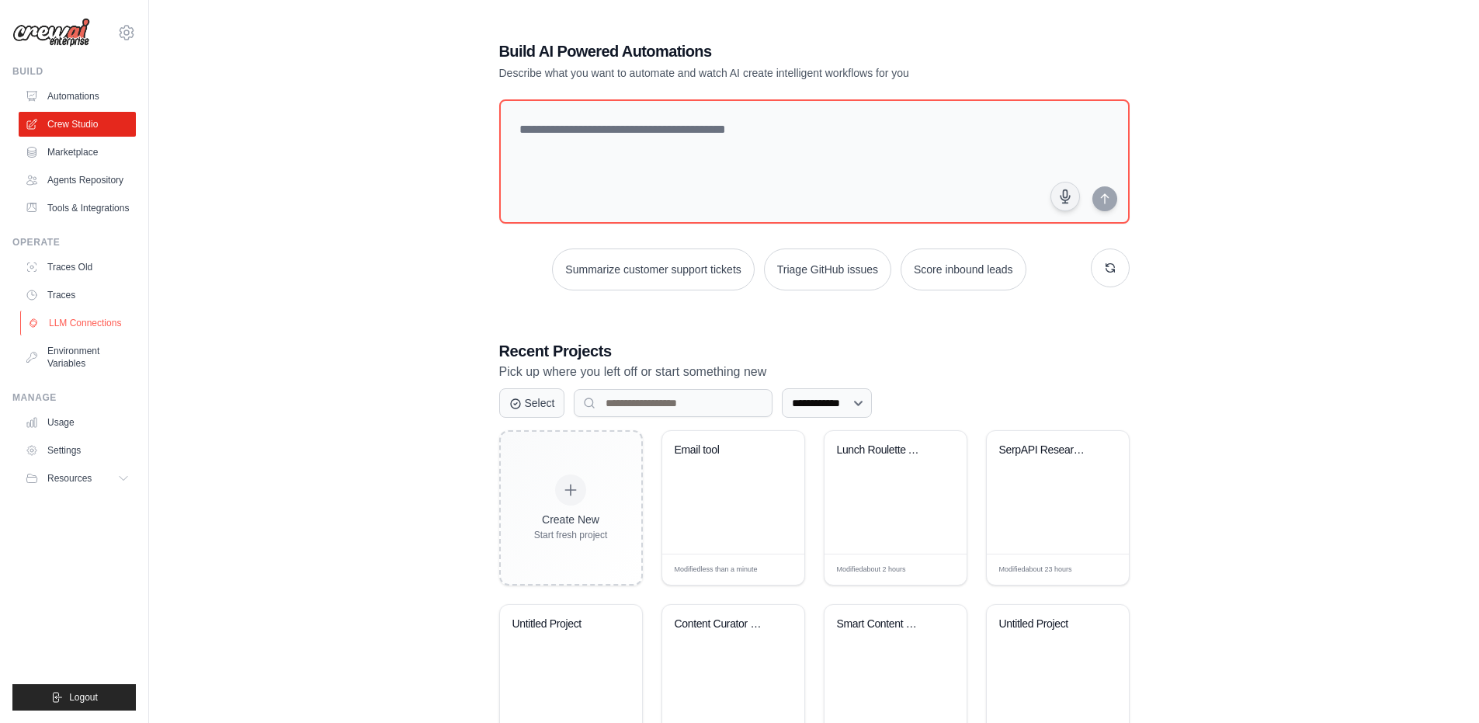
click at [92, 323] on link "LLM Connections" at bounding box center [78, 323] width 117 height 25
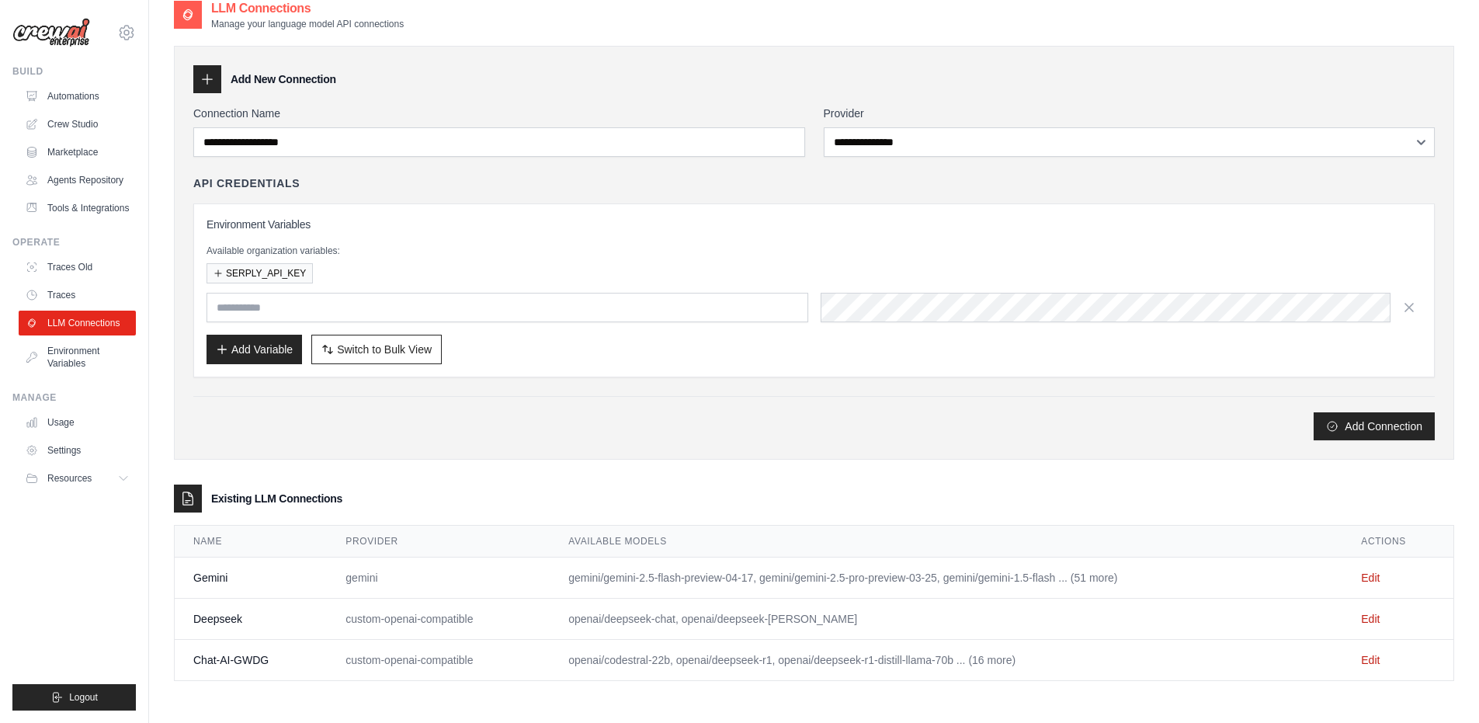
scroll to position [31, 0]
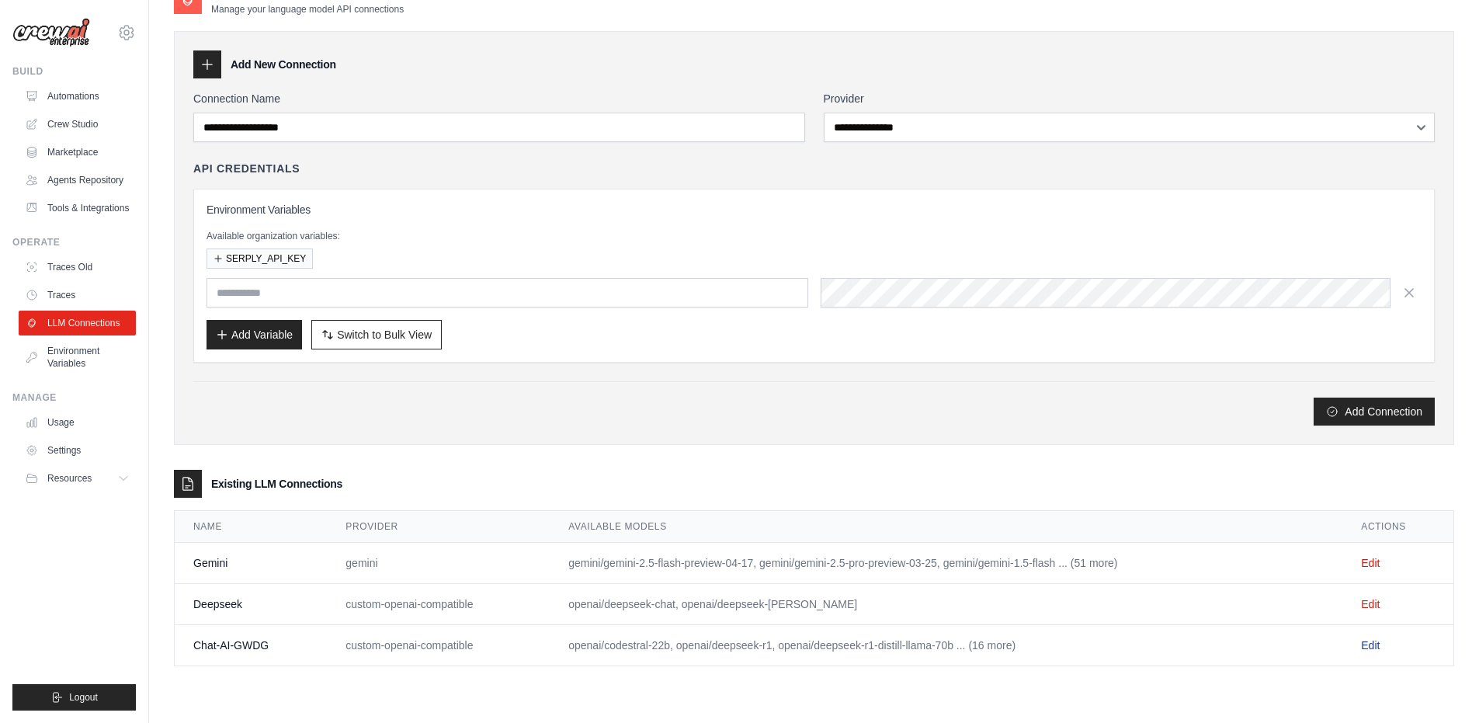
click at [1368, 644] on link "Edit" at bounding box center [1370, 645] width 19 height 12
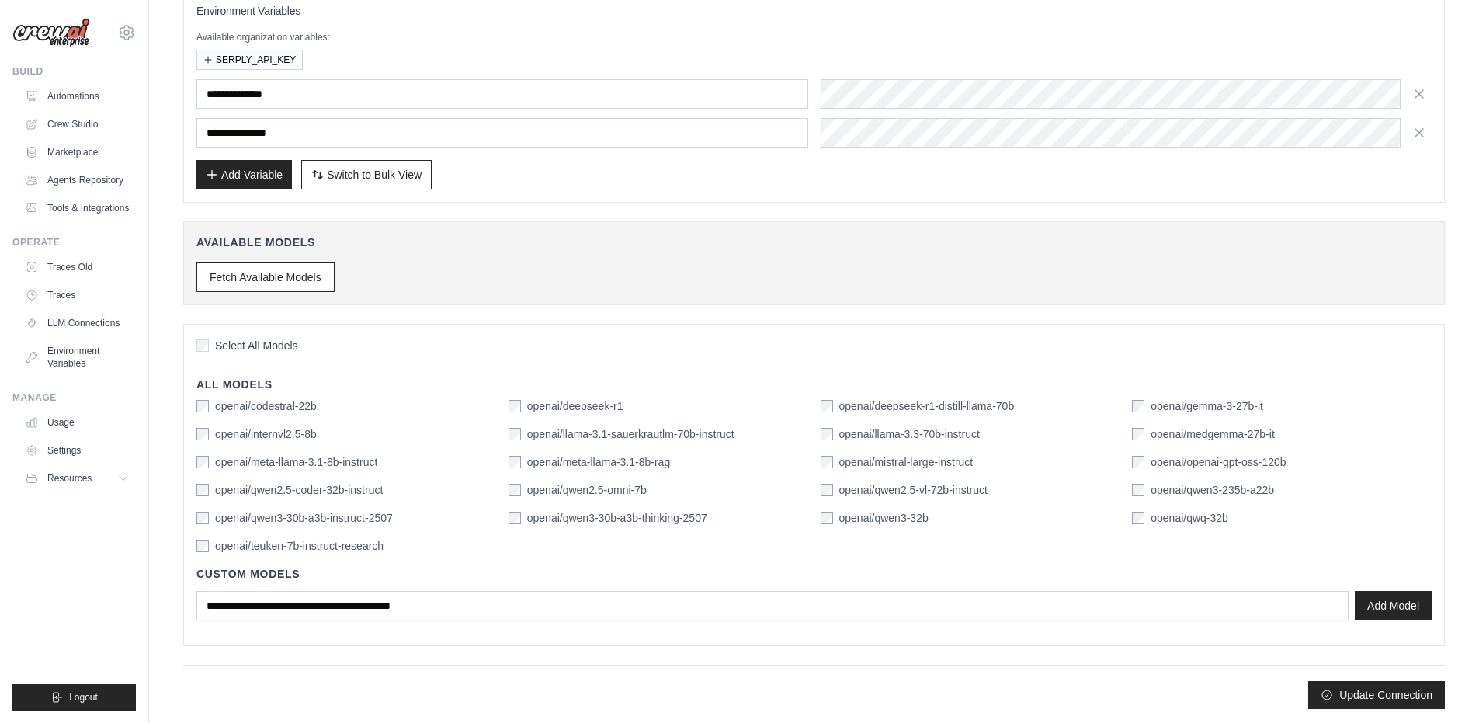
scroll to position [178, 0]
click at [521, 491] on div "openai/qwen2.5-omni-7b" at bounding box center [578, 489] width 138 height 16
